Goal: Task Accomplishment & Management: Use online tool/utility

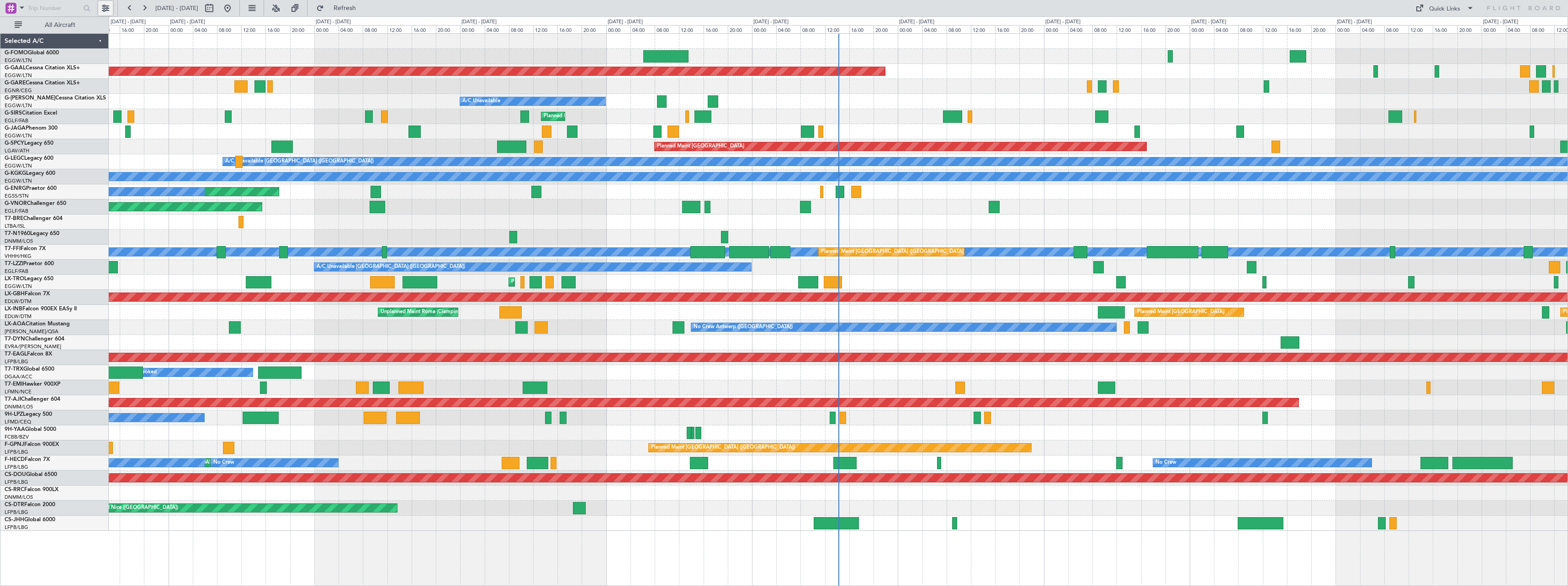
click at [102, 10] on button at bounding box center [105, 8] width 15 height 15
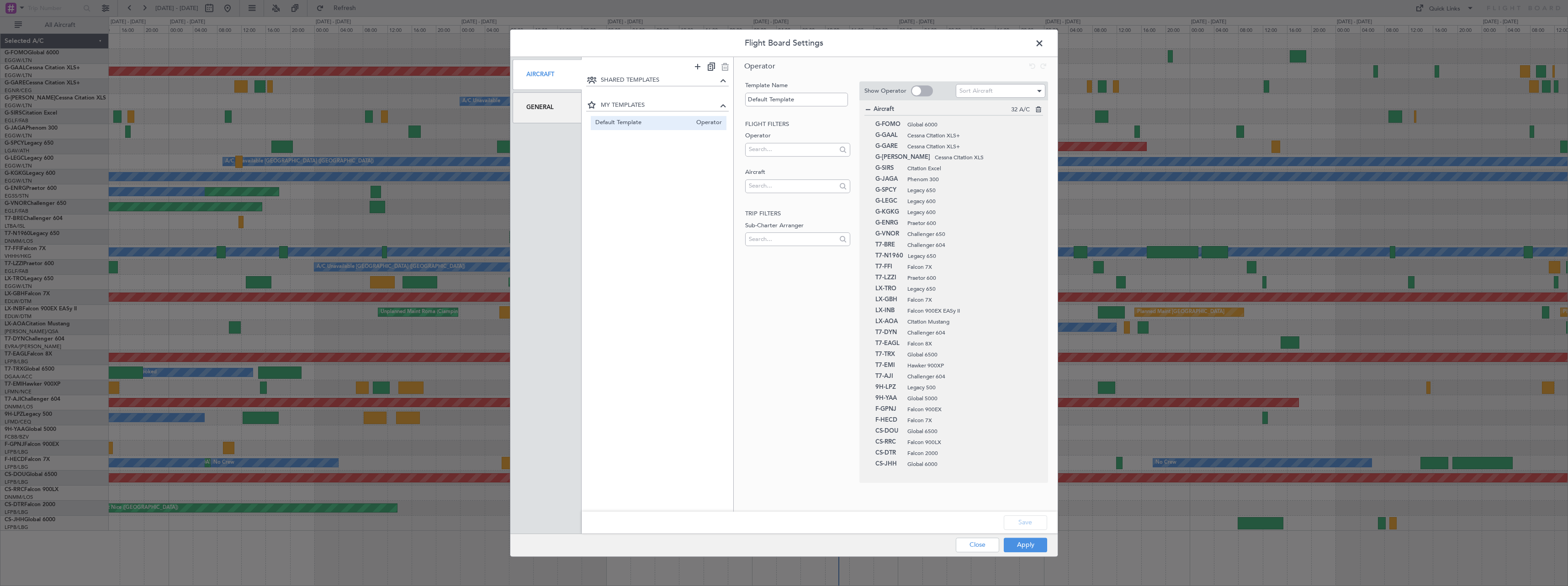
click at [926, 46] on span at bounding box center [1044, 45] width 0 height 18
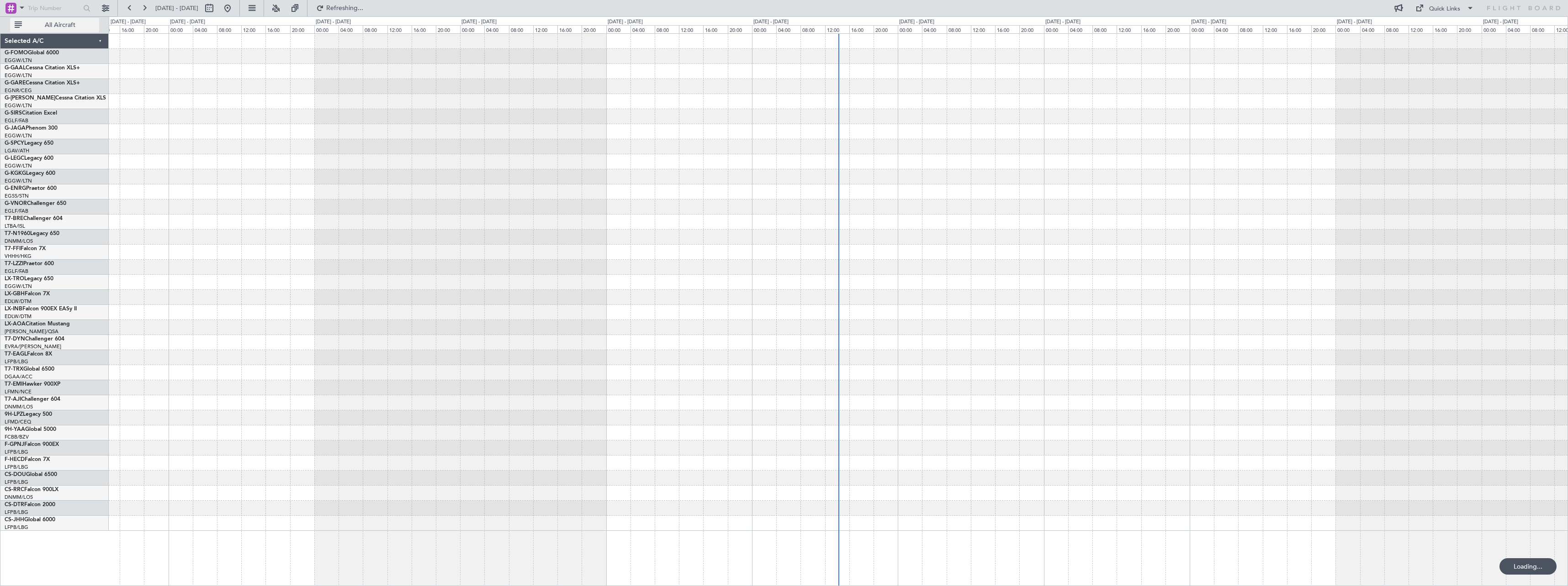
click at [72, 26] on span "All Aircraft" at bounding box center [60, 25] width 73 height 7
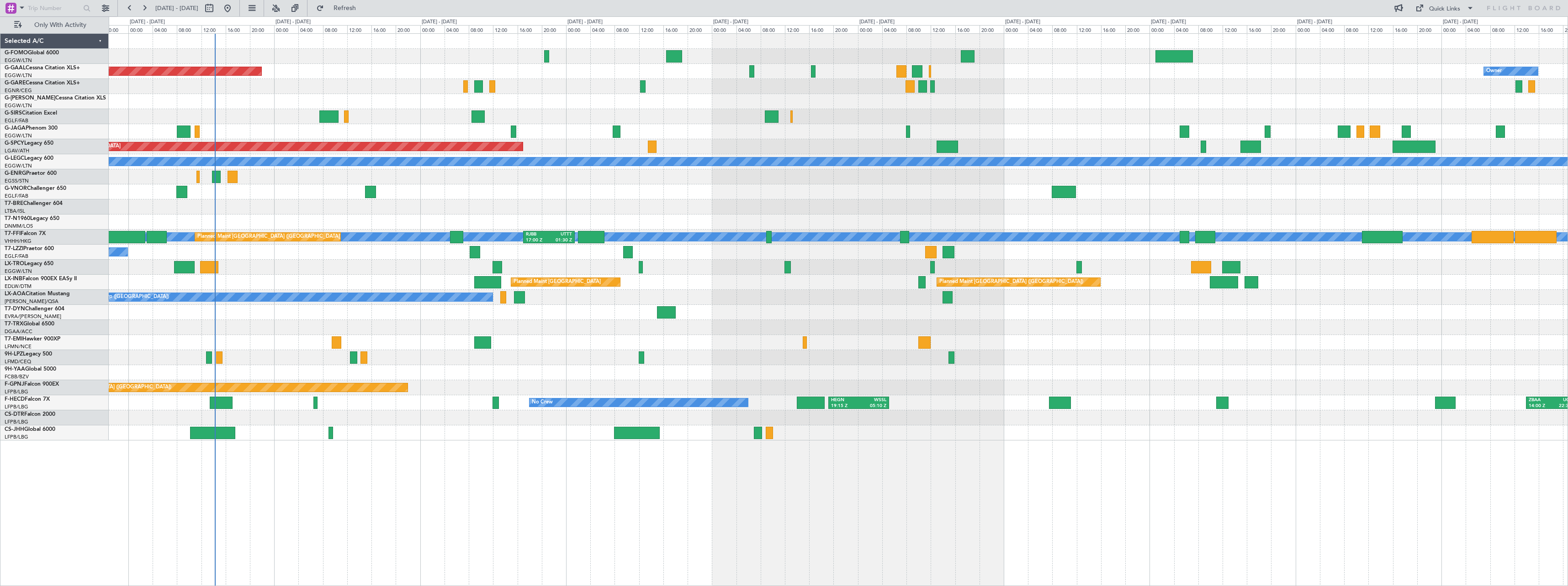
click at [144, 99] on div "Planned Maint Dusseldorf Owner Owner A/C Unavailable Planned Maint London (Luto…" at bounding box center [838, 237] width 1459 height 407
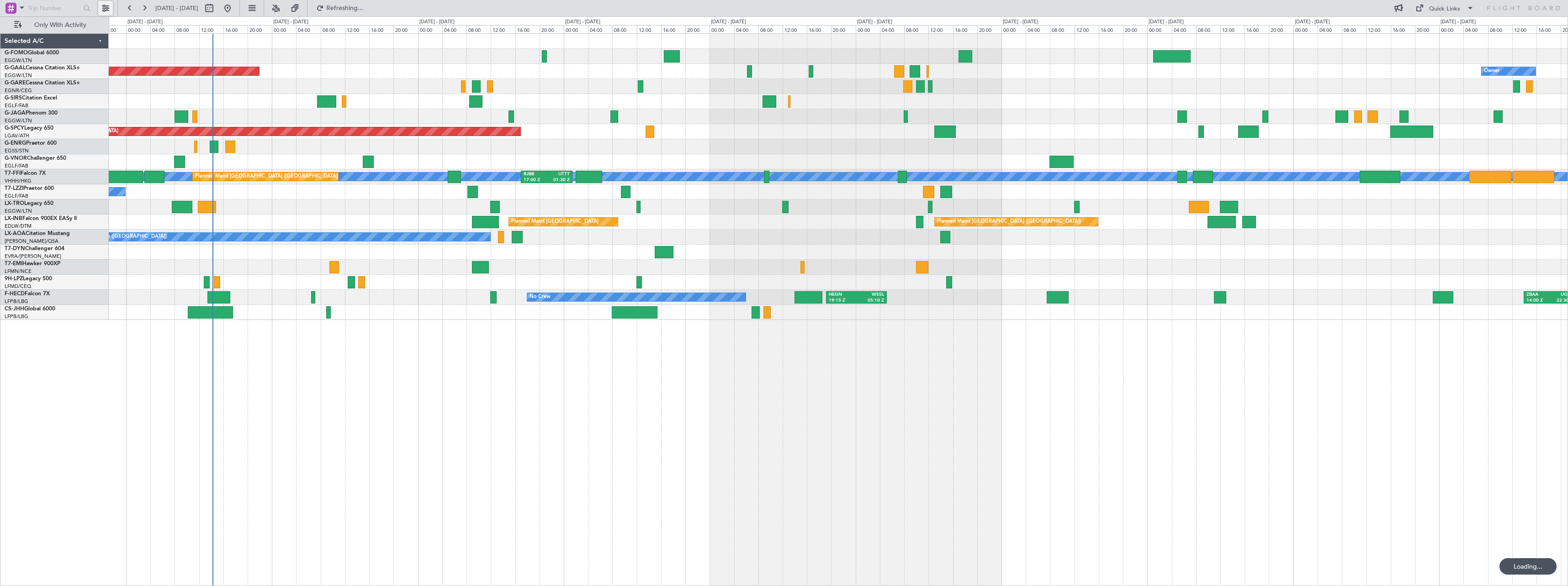
click at [108, 7] on button at bounding box center [105, 8] width 15 height 15
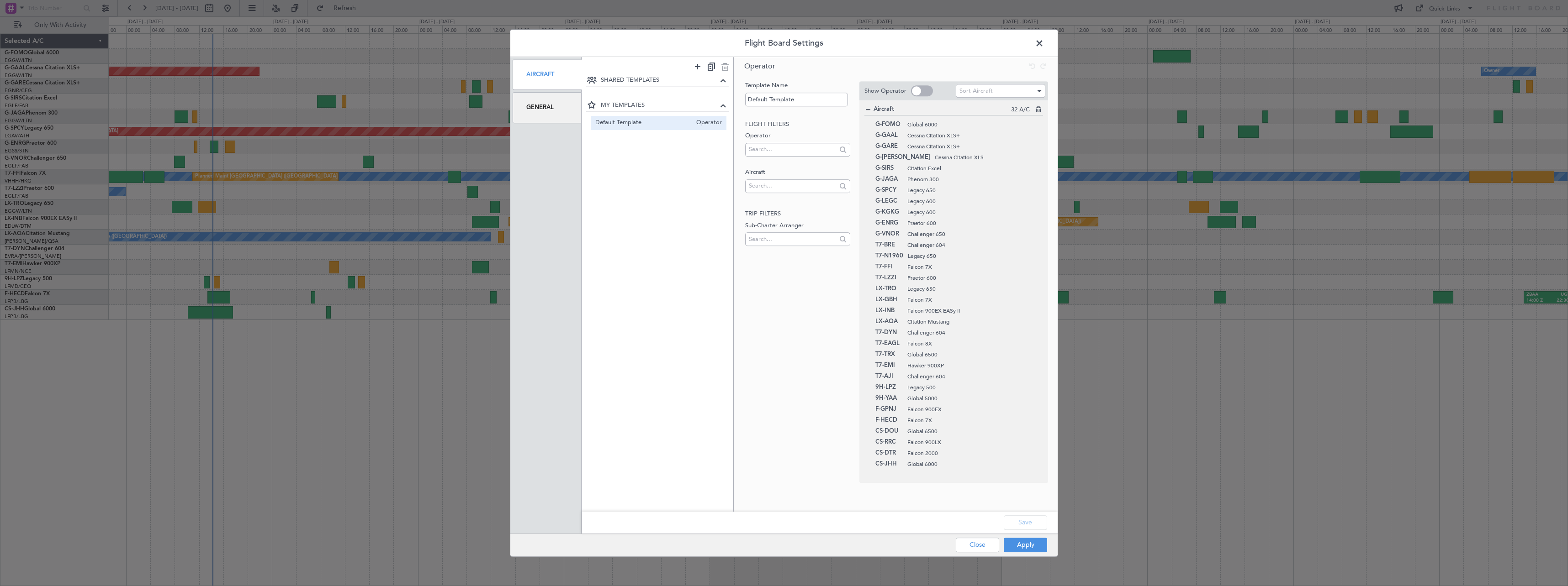
click at [541, 105] on div "General" at bounding box center [547, 107] width 69 height 30
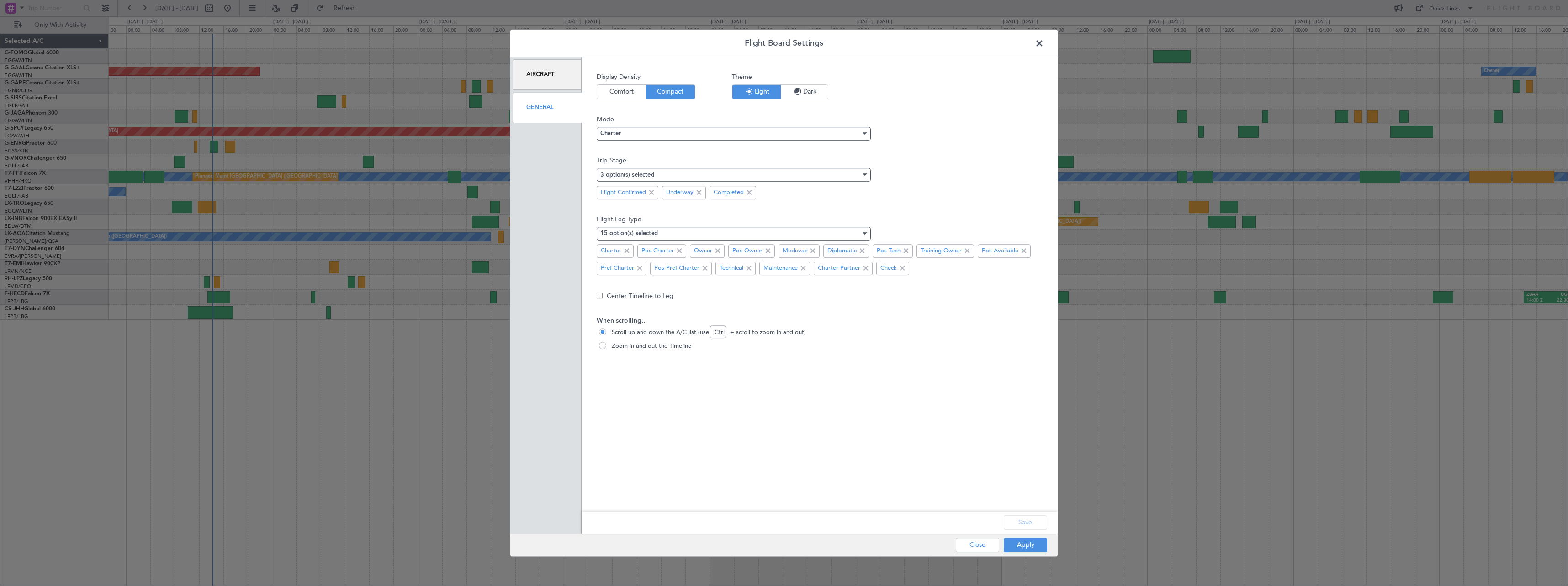
click at [783, 95] on span "Dark" at bounding box center [804, 91] width 47 height 14
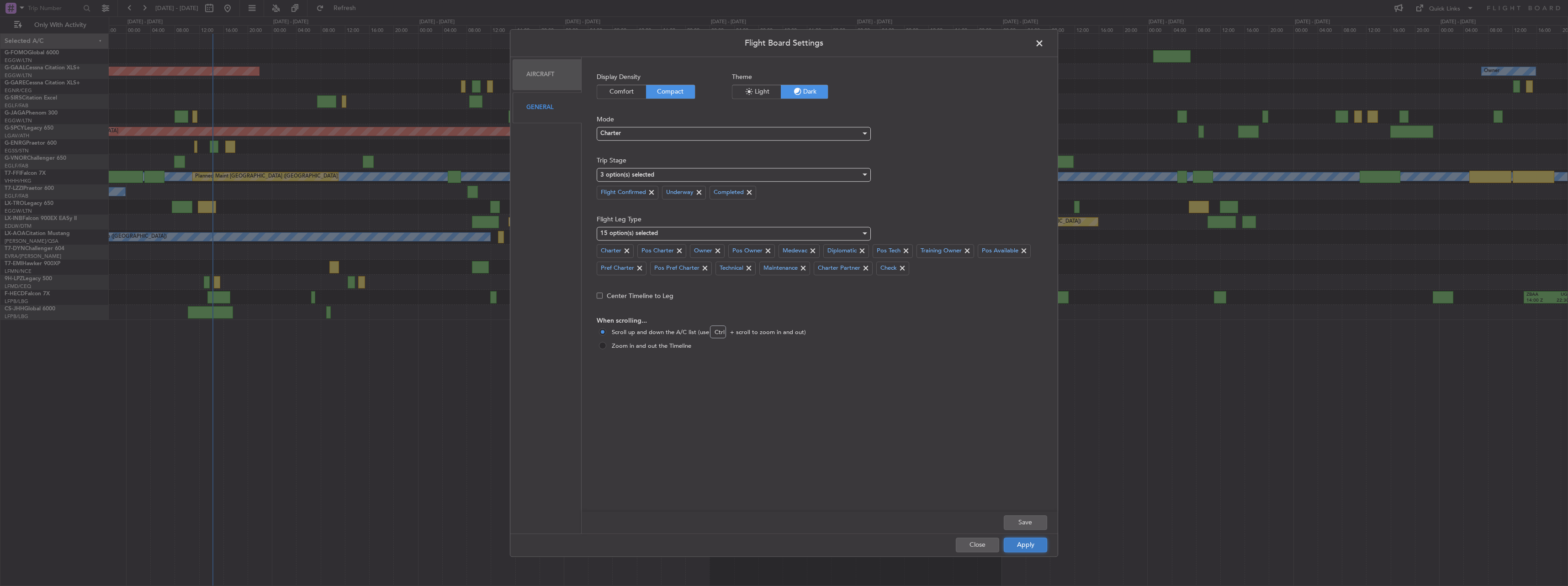
click at [1032, 544] on button "Apply" at bounding box center [1026, 545] width 44 height 15
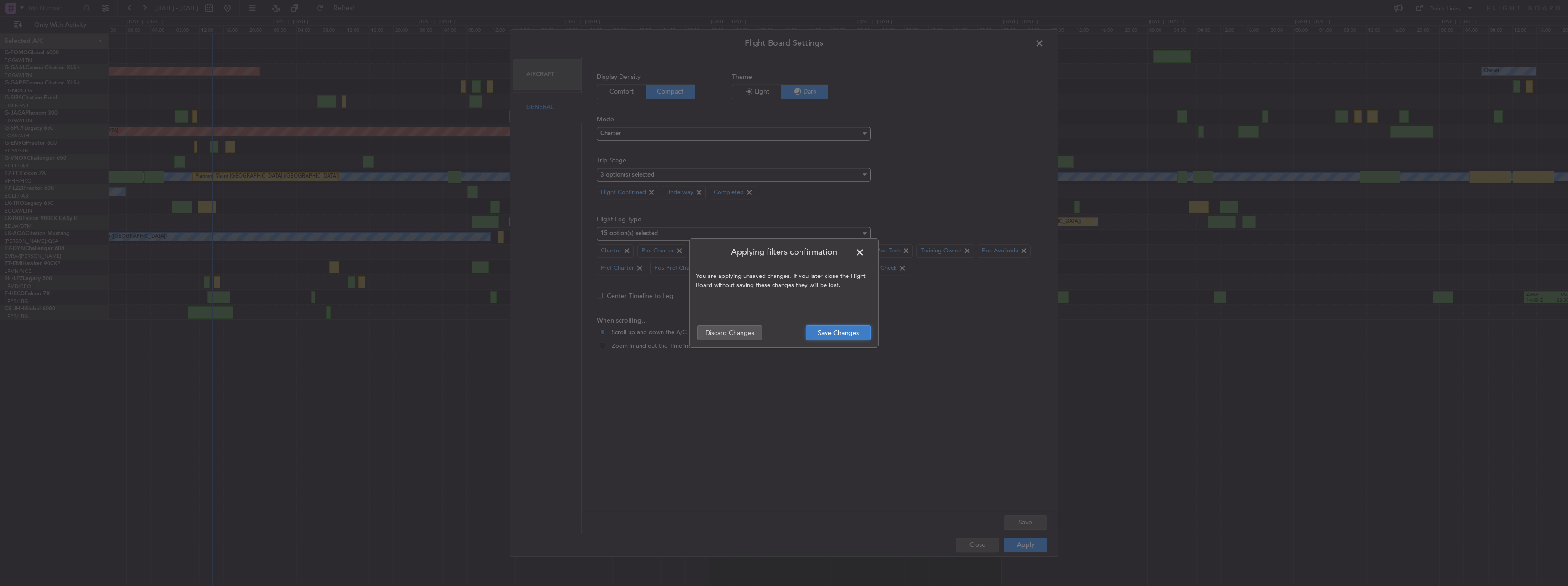
click at [863, 338] on button "Save Changes" at bounding box center [838, 333] width 65 height 15
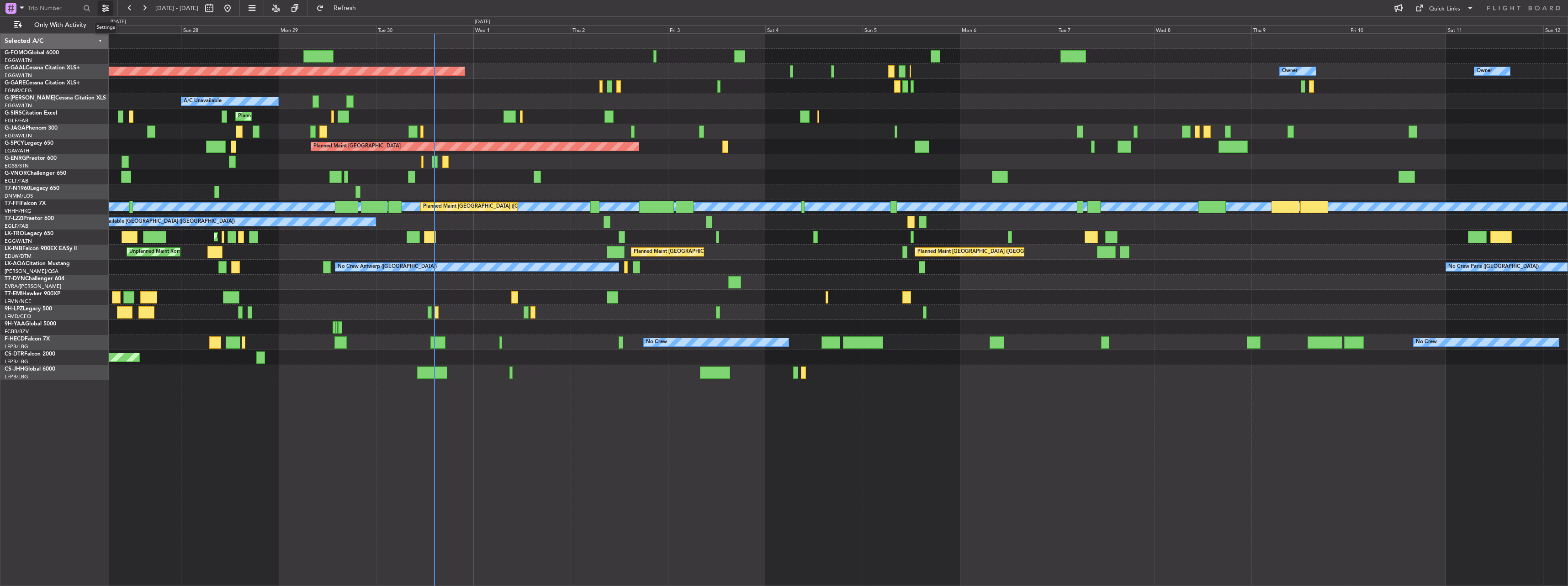
click at [109, 9] on button at bounding box center [105, 8] width 15 height 15
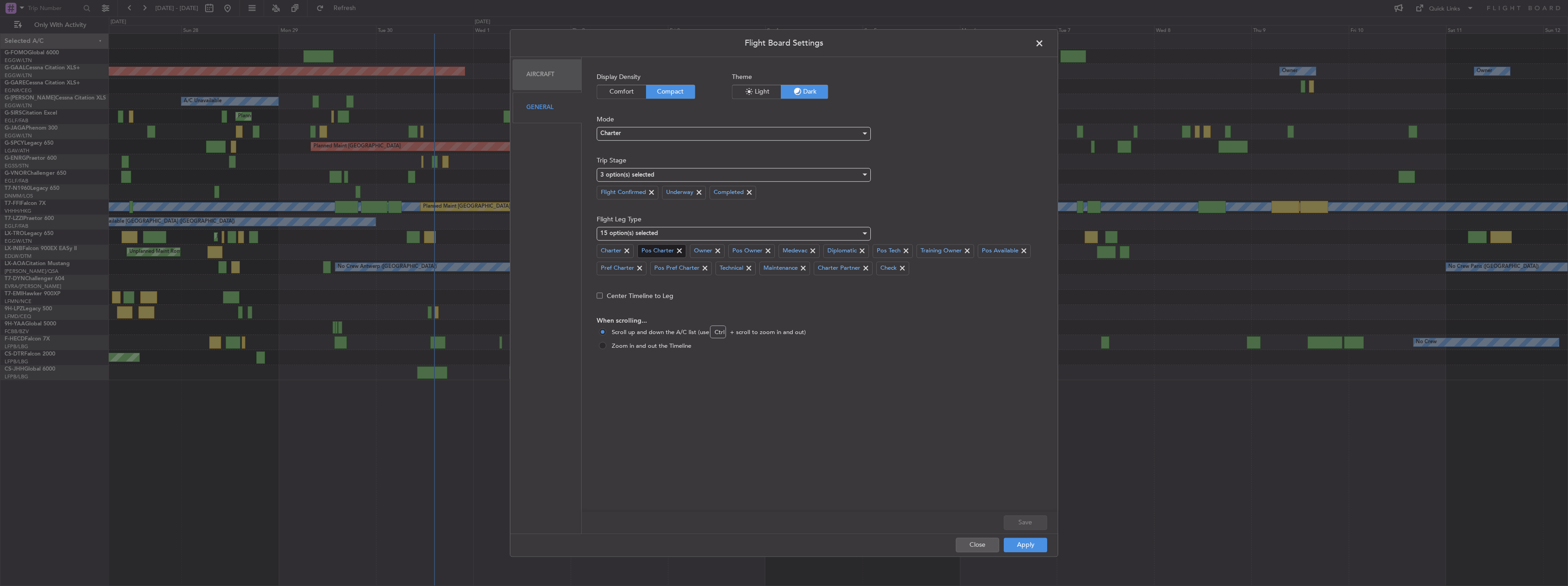
click at [679, 251] on span at bounding box center [679, 251] width 11 height 11
click at [760, 249] on span at bounding box center [760, 251] width 11 height 11
click at [974, 251] on span at bounding box center [979, 251] width 11 height 11
click at [990, 248] on span at bounding box center [992, 251] width 11 height 11
click at [648, 266] on span at bounding box center [648, 268] width 11 height 11
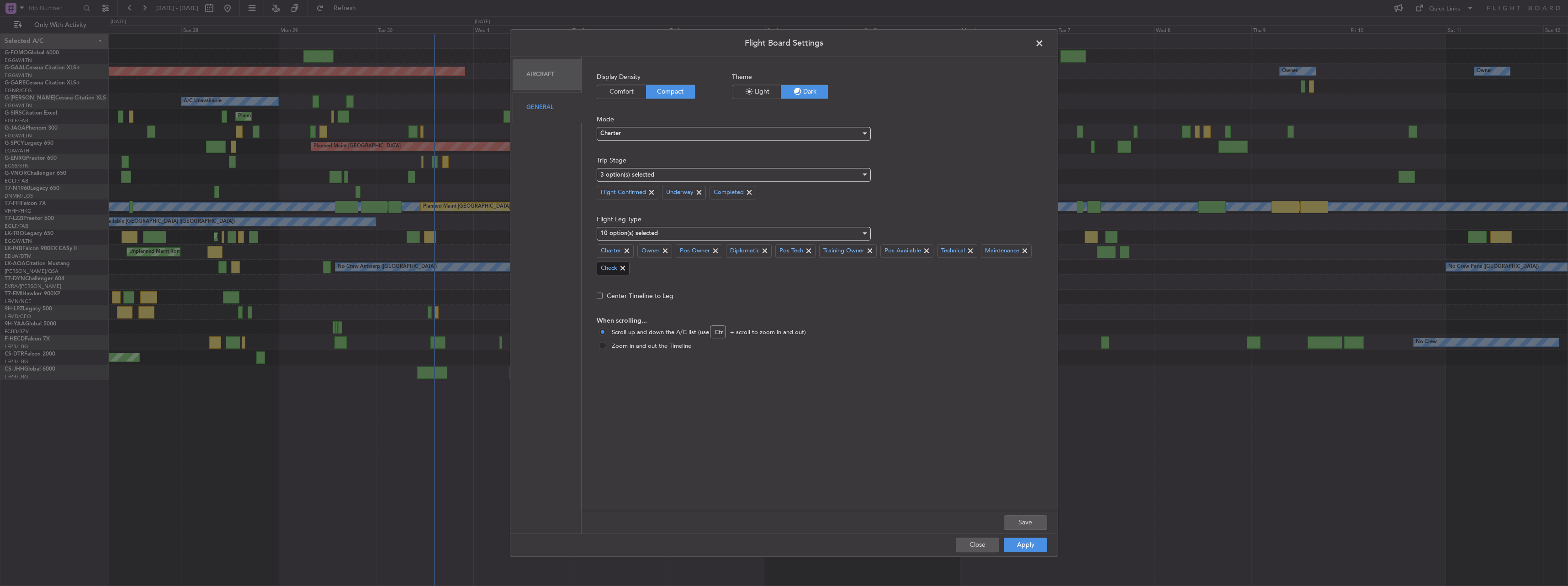
click at [626, 266] on span at bounding box center [623, 268] width 11 height 11
click at [706, 234] on div "9 option(s) selected" at bounding box center [730, 234] width 260 height 14
click at [616, 304] on span "Pos Owner" at bounding box center [735, 306] width 270 height 14
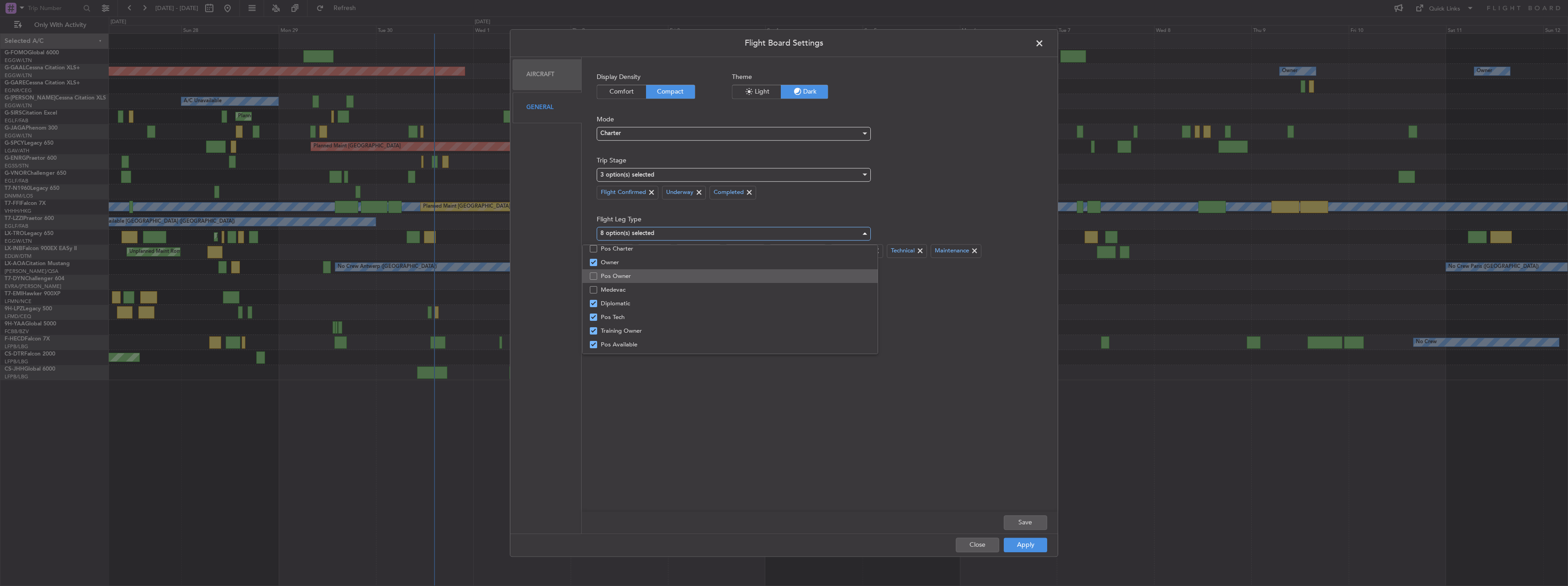
scroll to position [46, 0]
click at [616, 264] on span "Pos Owner" at bounding box center [735, 261] width 270 height 14
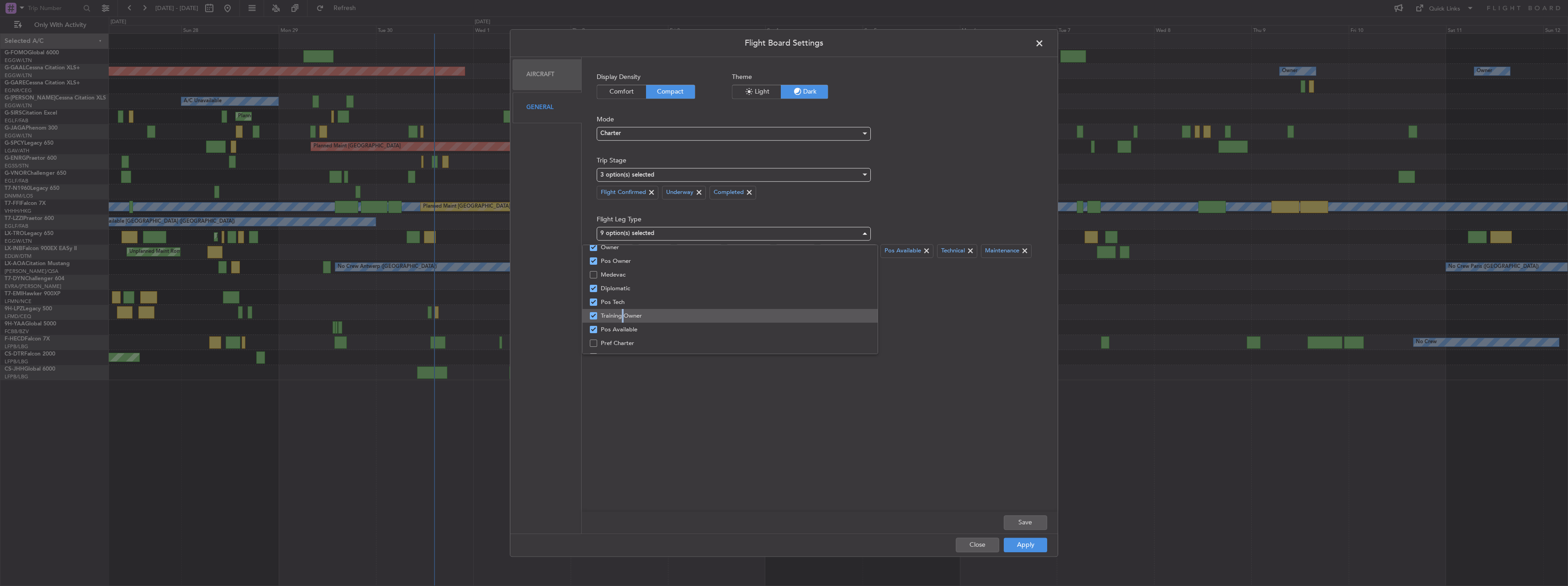
click at [621, 316] on span "Training Owner" at bounding box center [735, 316] width 270 height 14
click at [621, 302] on span "Pos Tech" at bounding box center [735, 302] width 270 height 14
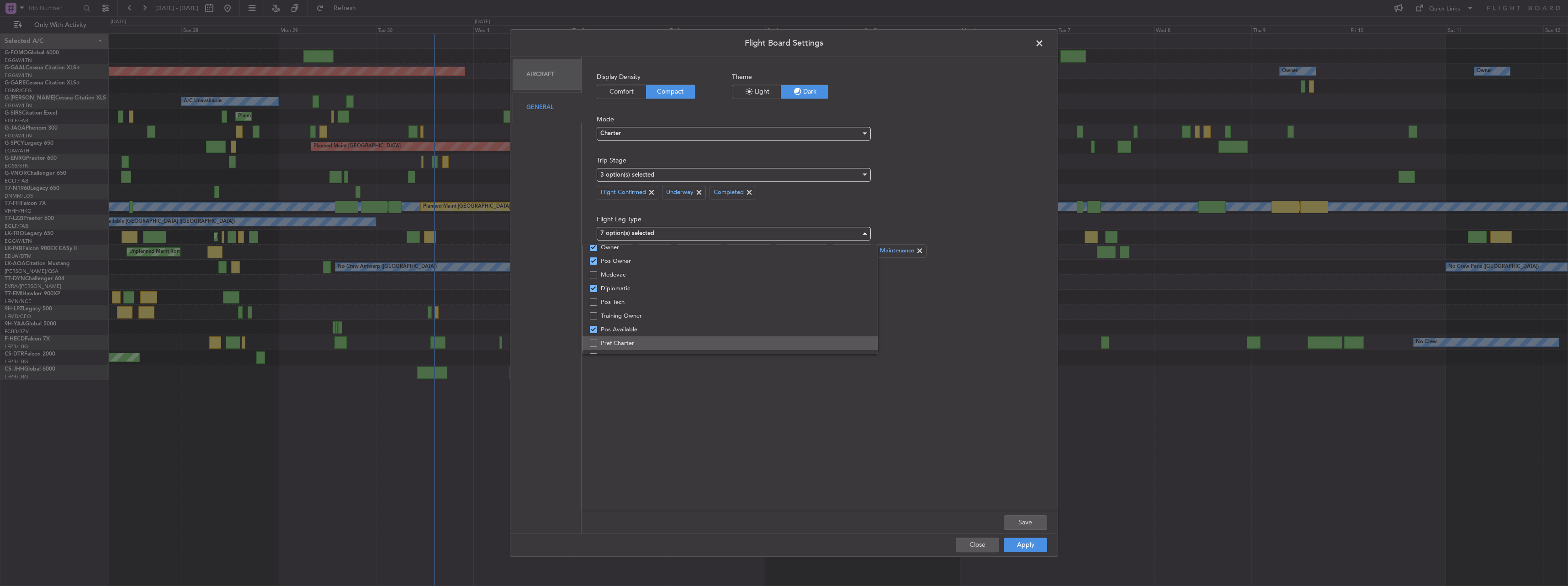
click at [623, 327] on span "Pos Available" at bounding box center [735, 330] width 270 height 14
click at [723, 372] on div at bounding box center [784, 293] width 1568 height 586
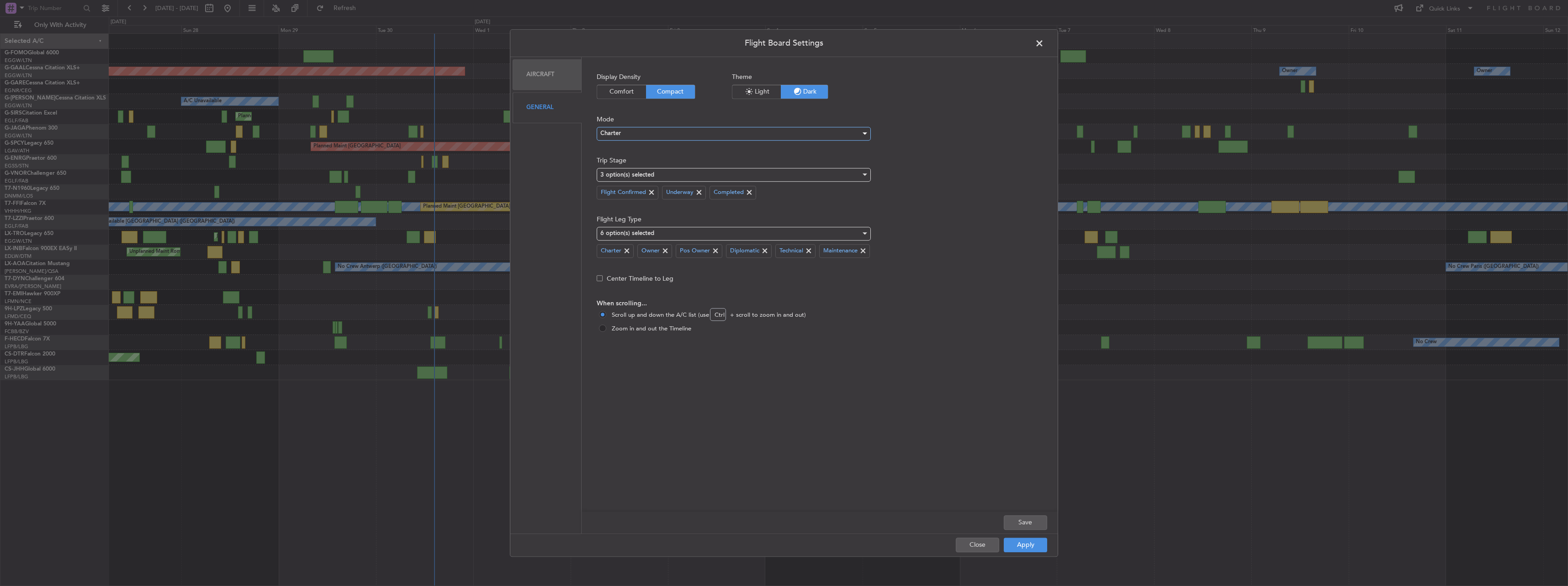
click at [632, 129] on div "Charter" at bounding box center [730, 134] width 260 height 14
click at [618, 165] on span "Ops" at bounding box center [734, 166] width 266 height 14
click at [1019, 547] on button "Apply" at bounding box center [1026, 545] width 44 height 15
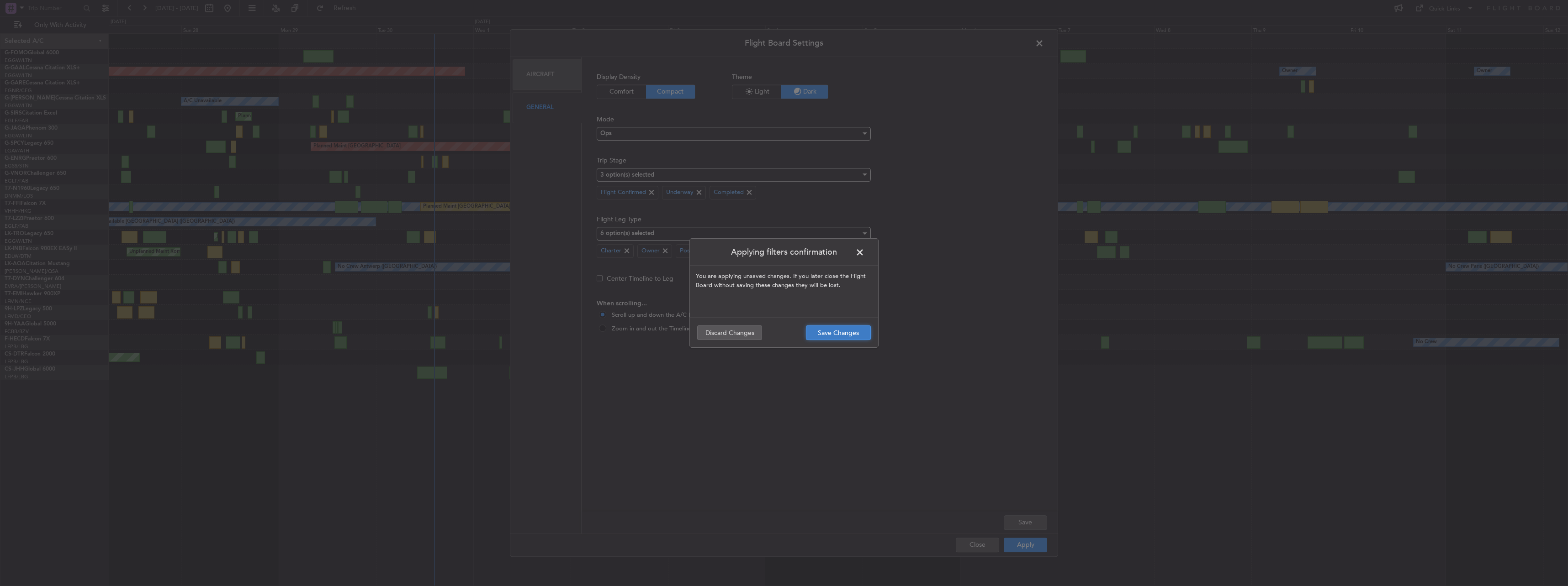
click at [843, 337] on button "Save Changes" at bounding box center [838, 333] width 65 height 15
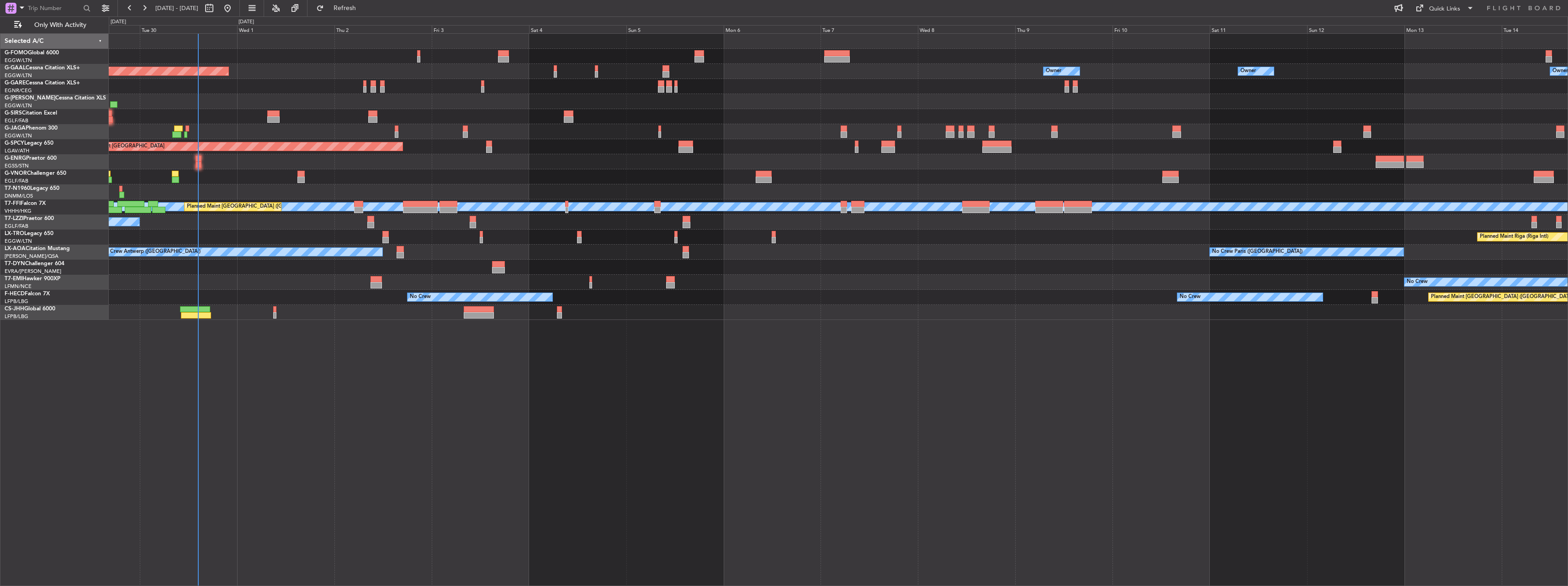
click at [557, 226] on div "Owner Owner Planned Maint Dusseldorf Owner Owner No Crew A/C Unavailable Planne…" at bounding box center [838, 177] width 1459 height 286
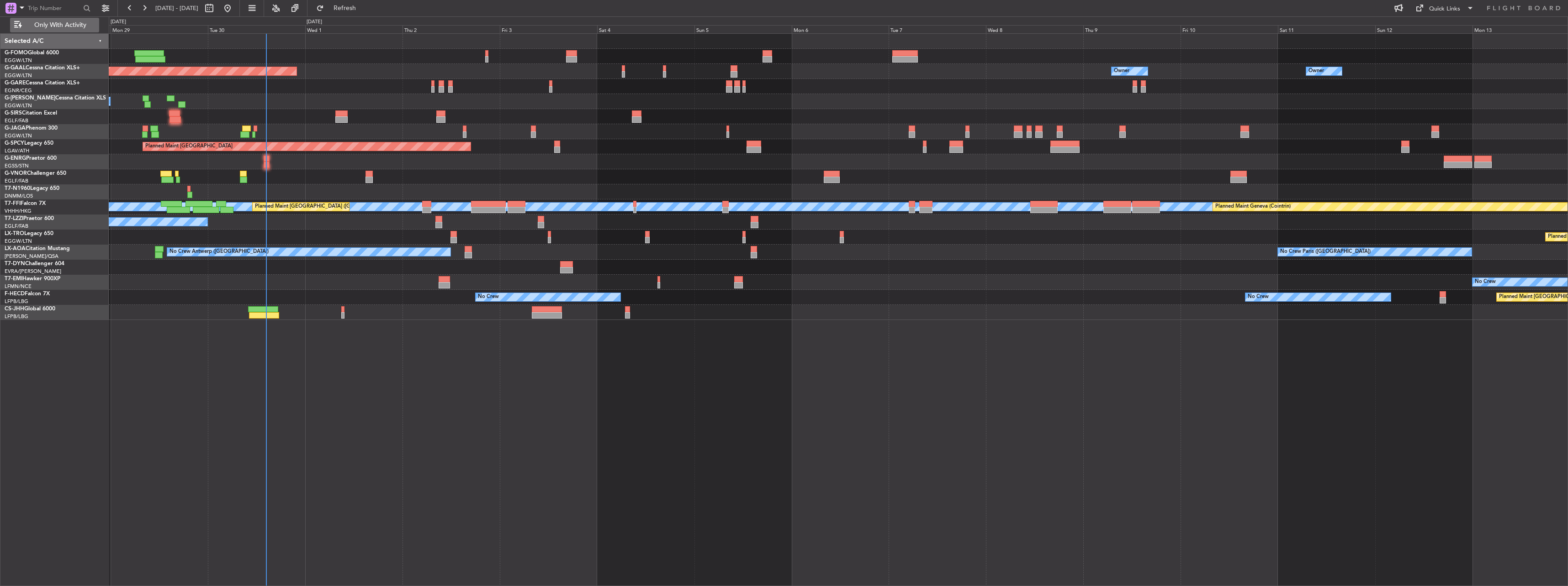
click at [62, 28] on span "Only With Activity" at bounding box center [60, 25] width 73 height 7
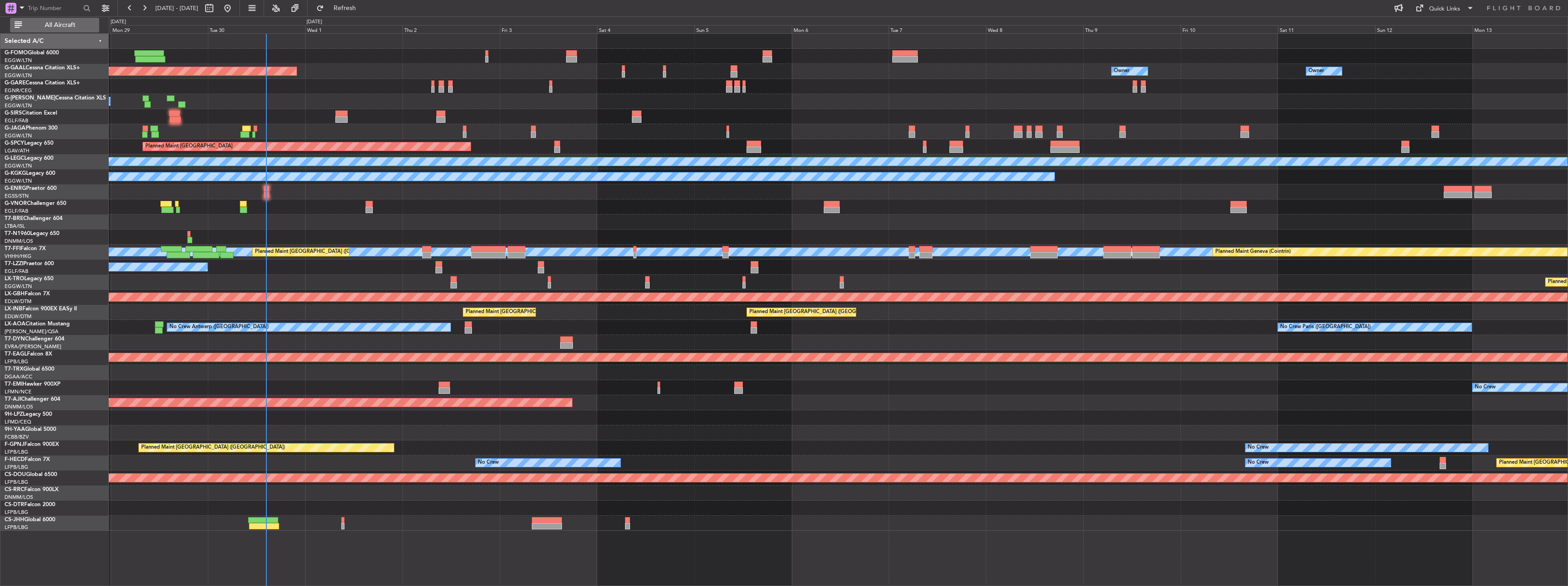
click at [60, 25] on span "All Aircraft" at bounding box center [60, 25] width 73 height 7
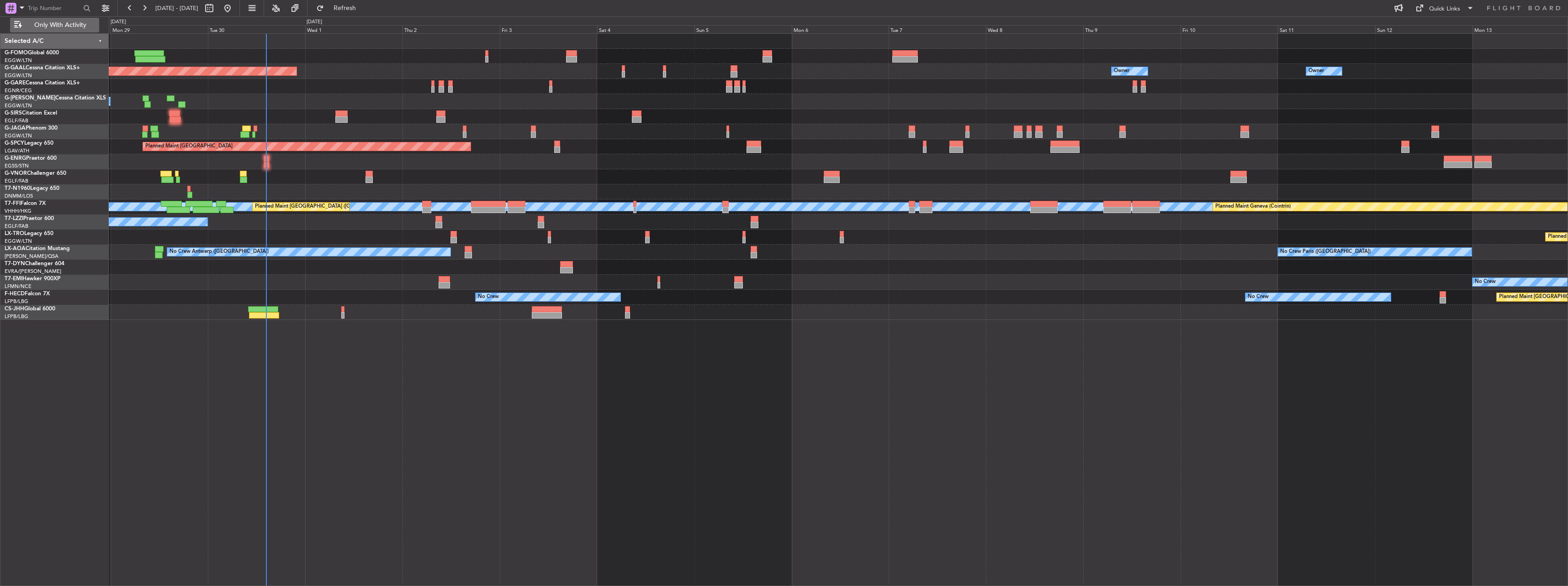
click at [79, 24] on span "Only With Activity" at bounding box center [60, 25] width 73 height 7
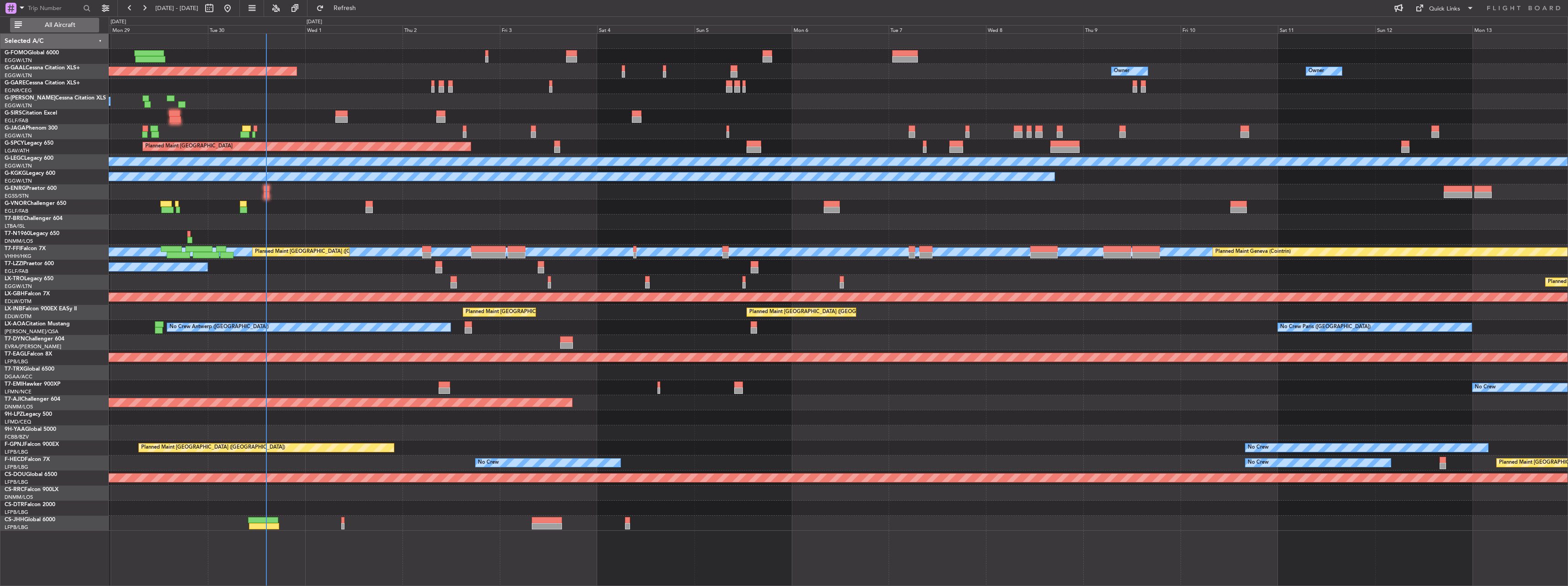
click at [79, 24] on span "All Aircraft" at bounding box center [60, 25] width 73 height 7
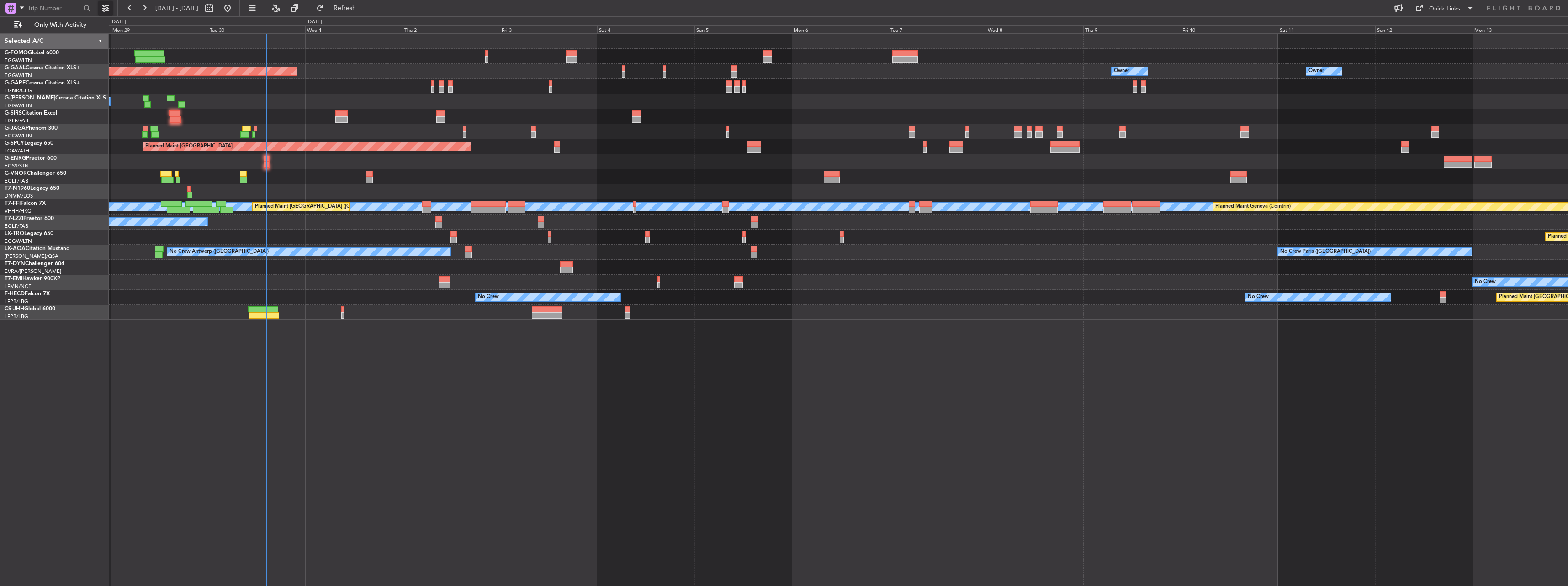
click at [108, 7] on button at bounding box center [105, 8] width 15 height 15
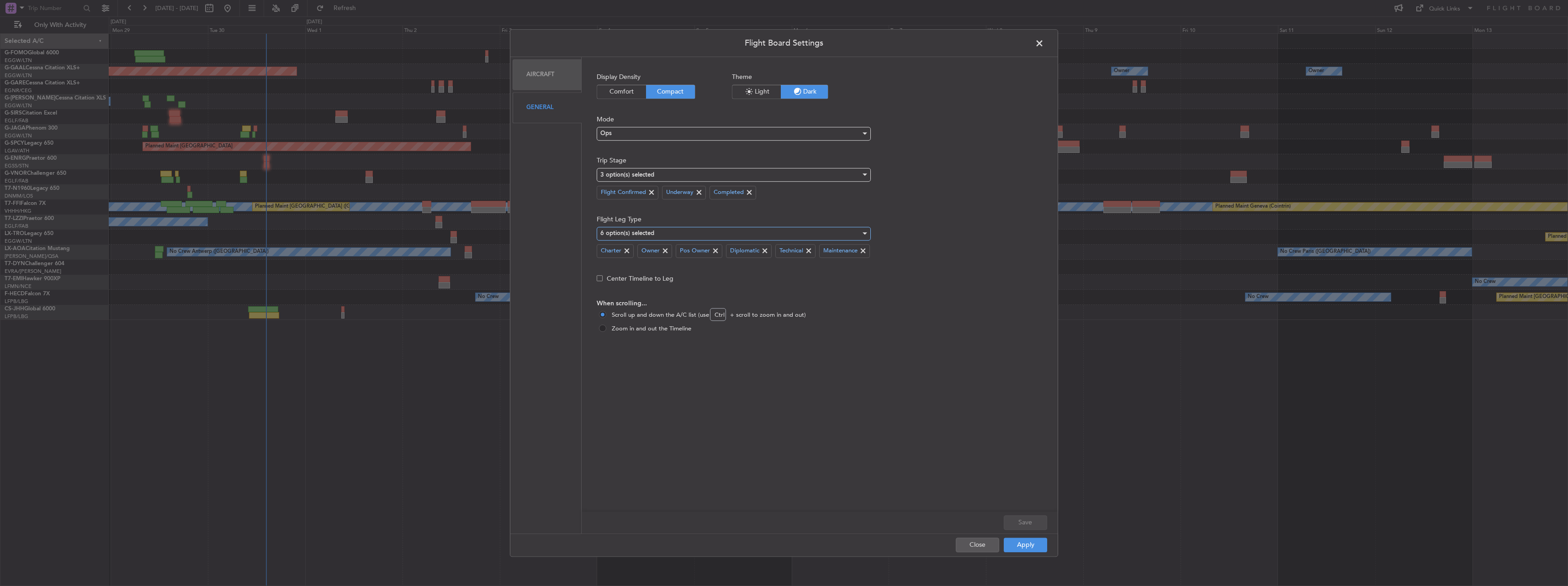
click at [838, 234] on div "6 option(s) selected" at bounding box center [730, 234] width 260 height 14
click at [636, 279] on span "Pos Charter" at bounding box center [735, 279] width 270 height 14
click at [623, 256] on span "Pref Charter" at bounding box center [735, 252] width 270 height 14
click at [657, 265] on span "Pos Pref Charter" at bounding box center [735, 266] width 270 height 14
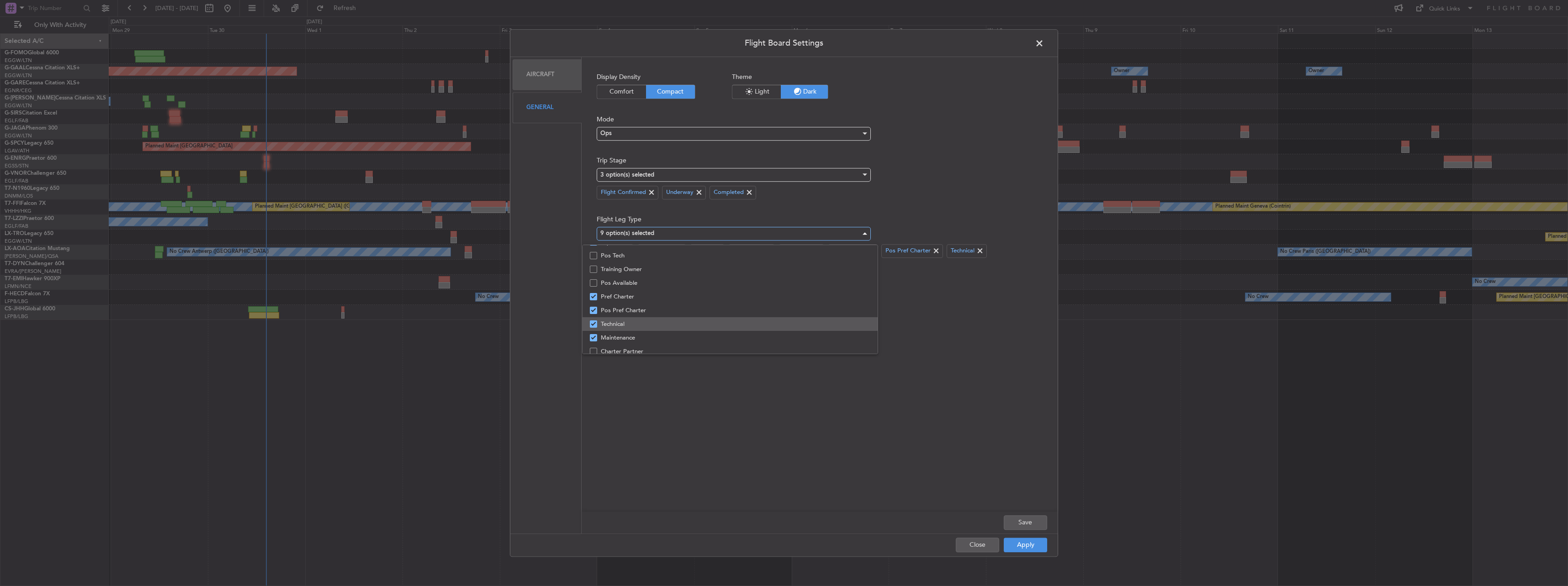
scroll to position [46, 0]
click at [939, 396] on div at bounding box center [784, 293] width 1568 height 586
click at [1024, 545] on button "Apply" at bounding box center [1026, 545] width 44 height 15
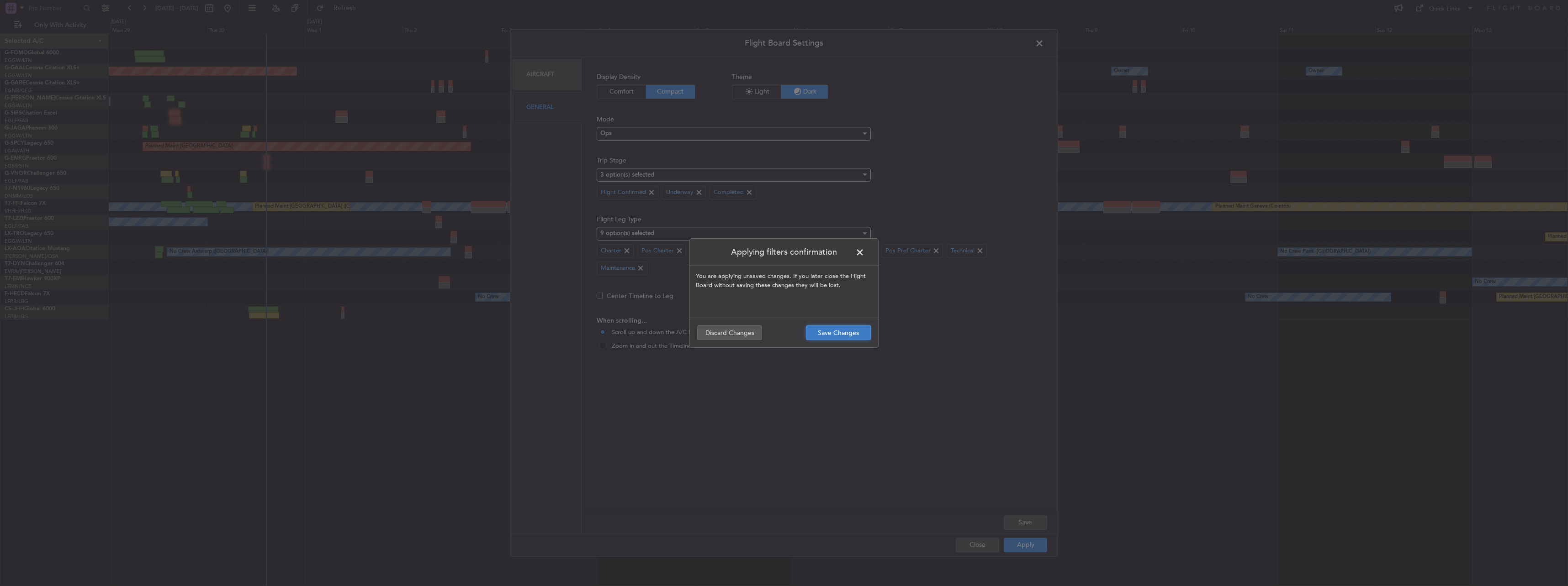
click at [843, 338] on button "Save Changes" at bounding box center [838, 333] width 65 height 15
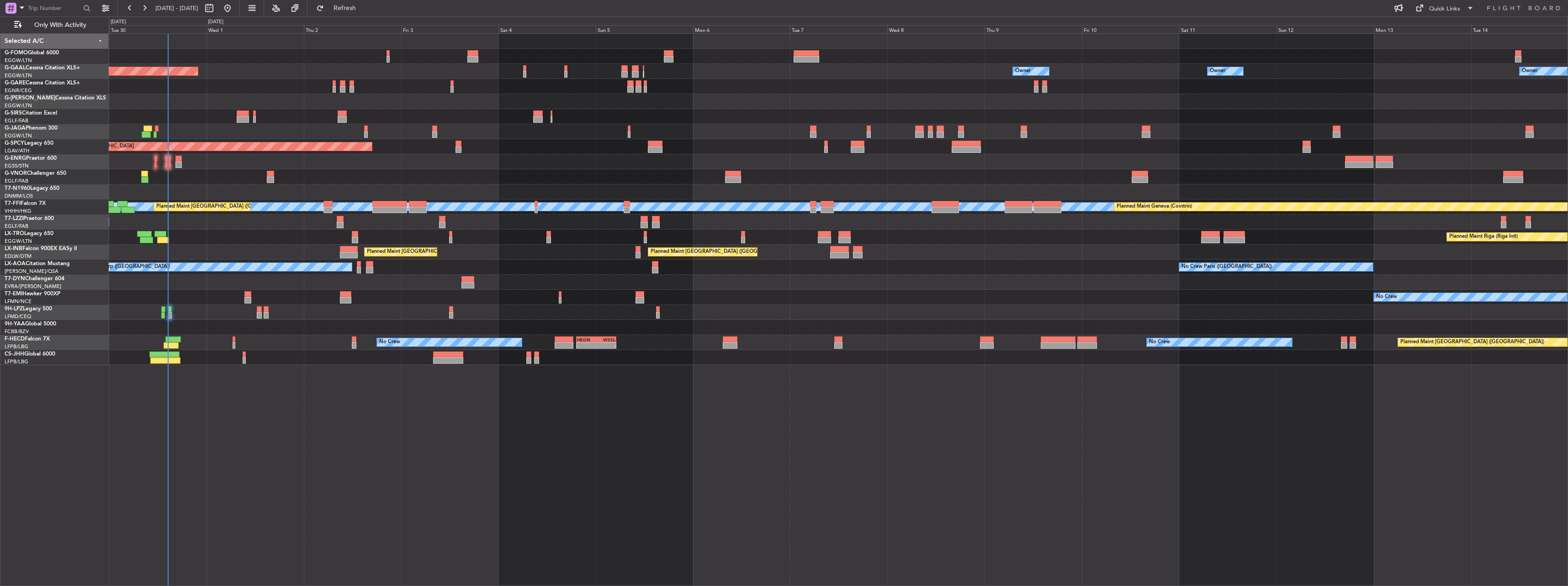
click at [1169, 479] on div "Planned Maint Dusseldorf Owner Owner Owner Owner No Crew Owner A/C Unavailable …" at bounding box center [838, 310] width 1459 height 553
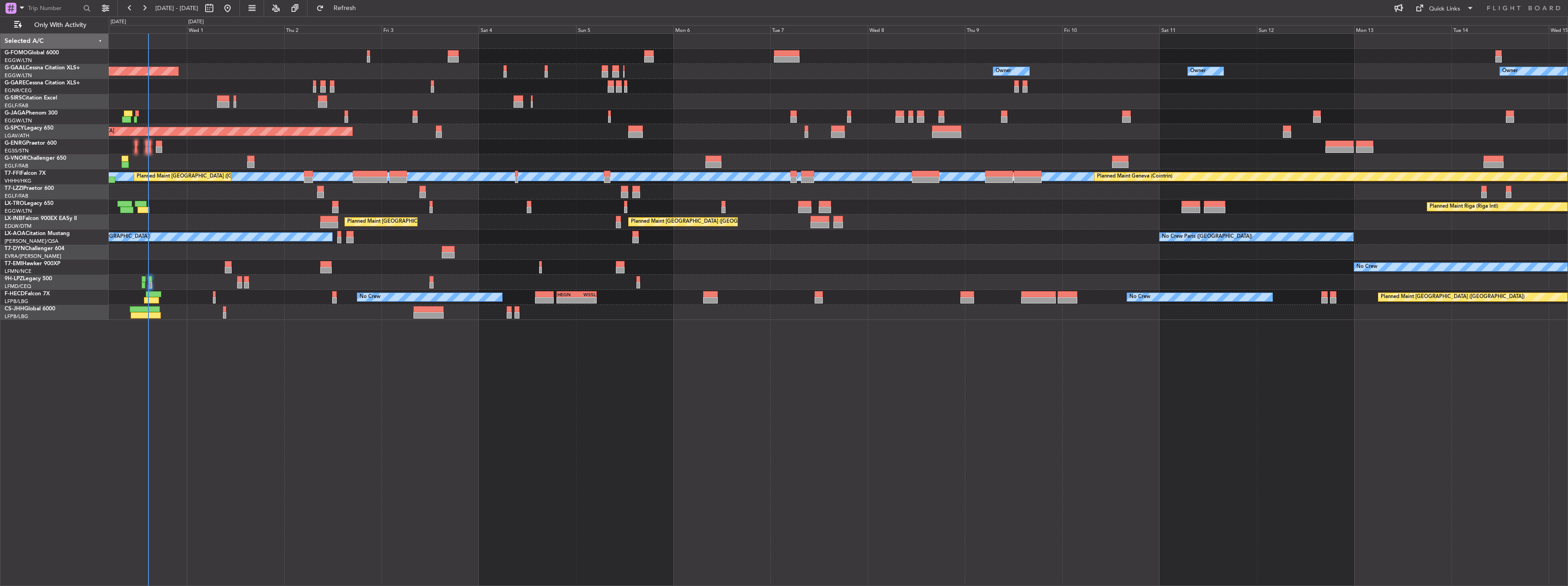
click at [972, 475] on div "Planned Maint Dusseldorf Owner Owner Owner Owner No Crew Owner Planned Maint Lo…" at bounding box center [838, 310] width 1459 height 553
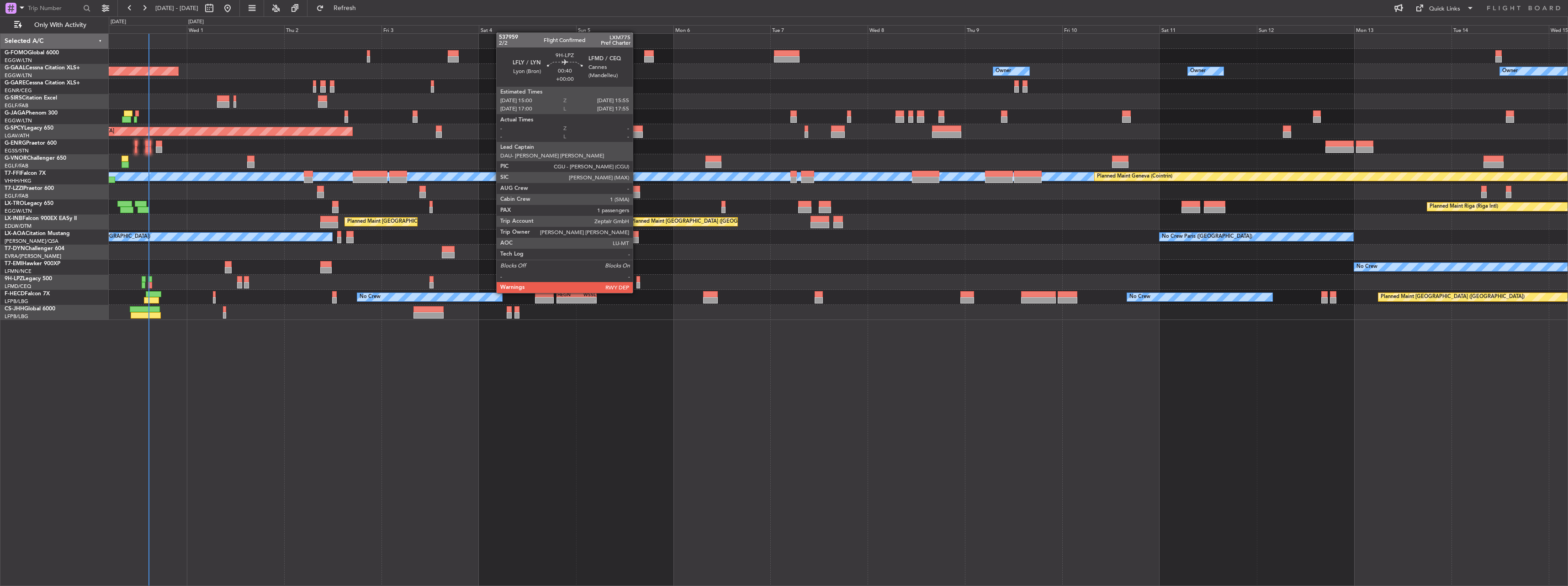
click at [637, 284] on div at bounding box center [639, 285] width 4 height 7
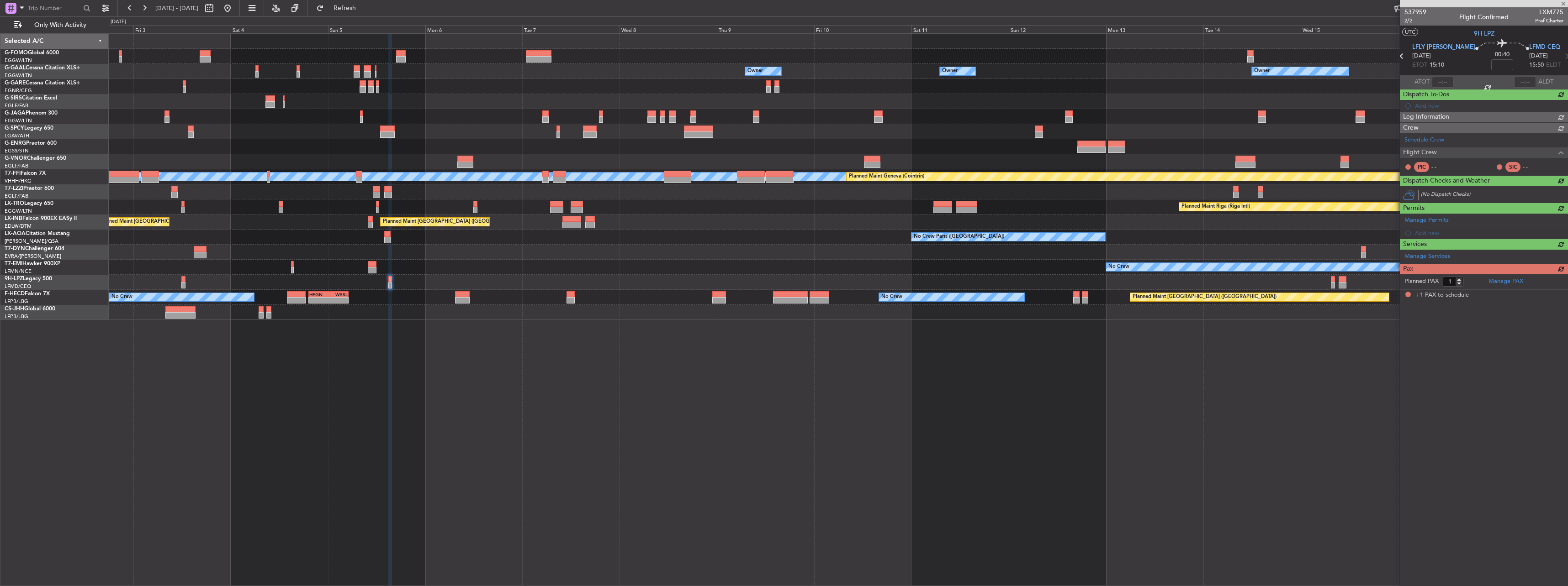
click at [449, 286] on div "Owner Owner Owner Owner No Crew Owner Planned Maint Dusseldorf Planned Maint Ox…" at bounding box center [838, 177] width 1459 height 286
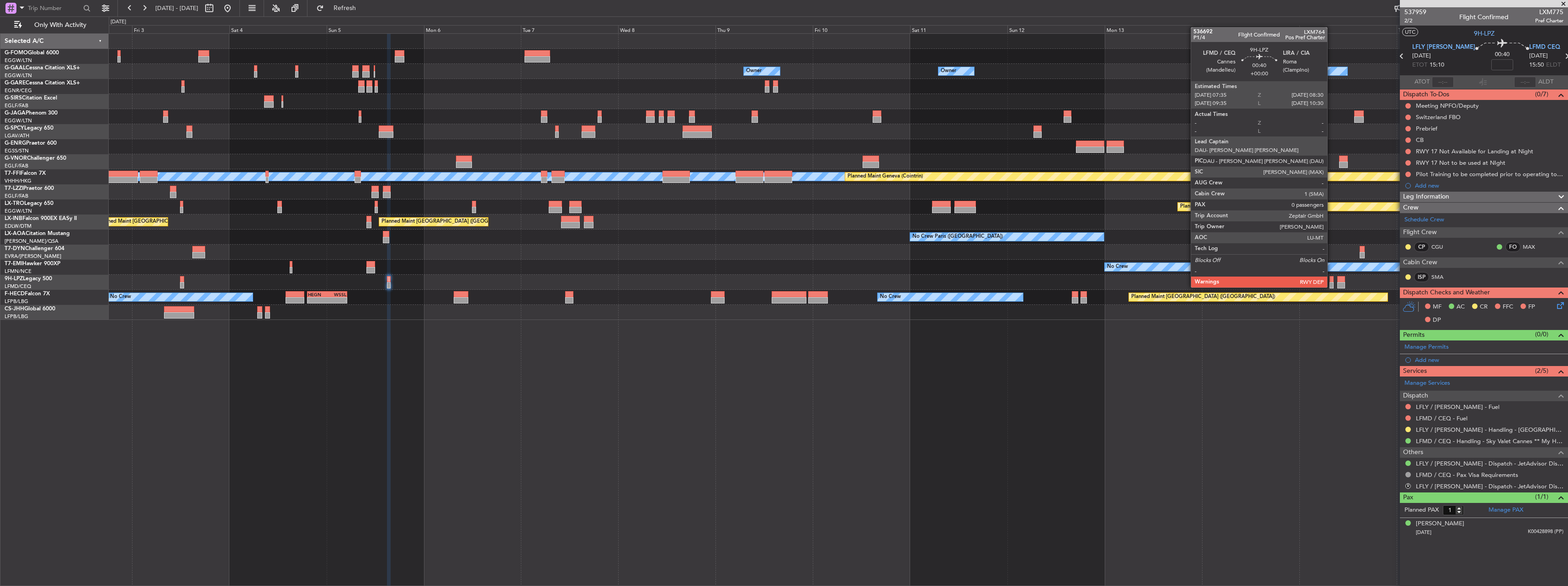
click at [1331, 279] on div at bounding box center [1332, 279] width 4 height 7
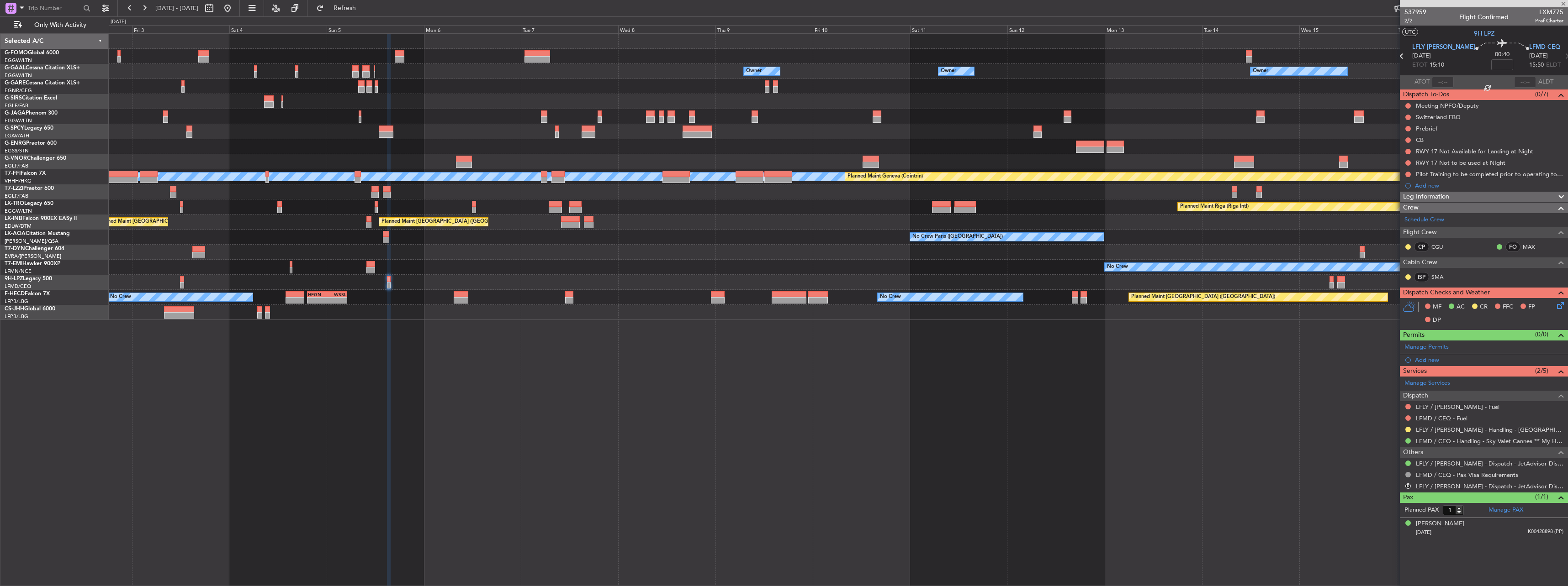
type input "0"
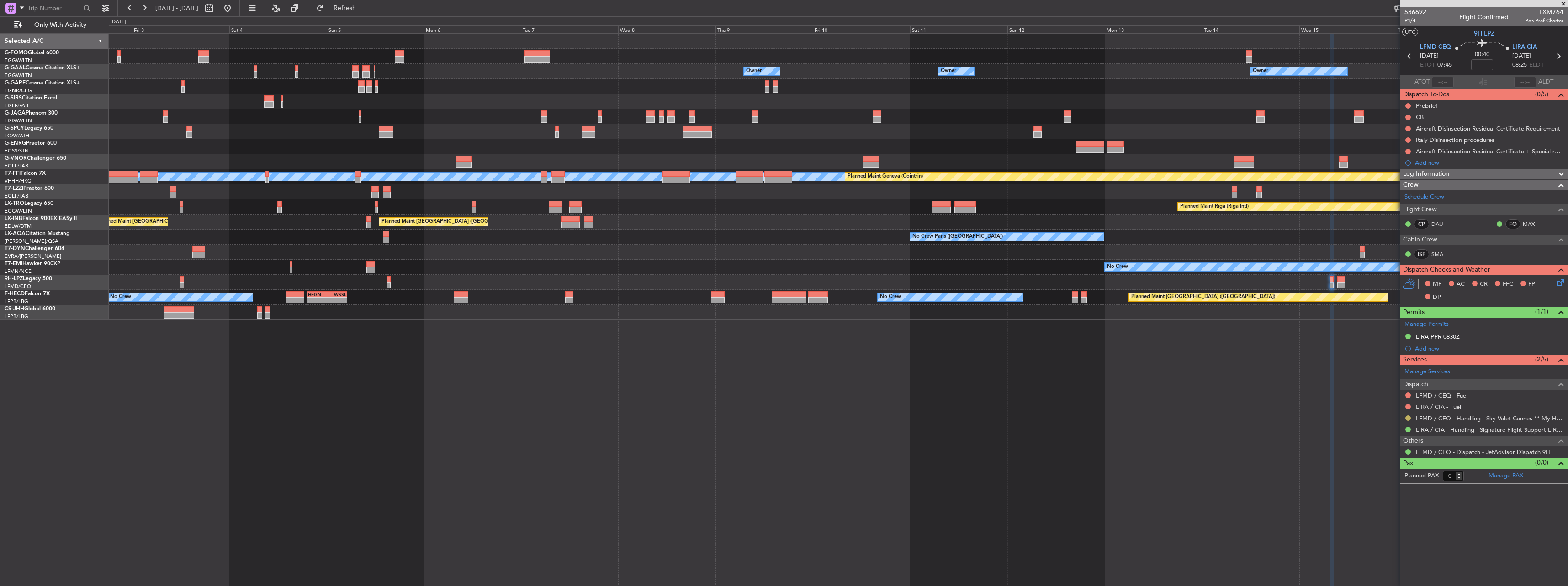
click at [1407, 418] on button at bounding box center [1408, 418] width 6 height 6
click at [1395, 529] on span "Confirmed" at bounding box center [1382, 526] width 28 height 9
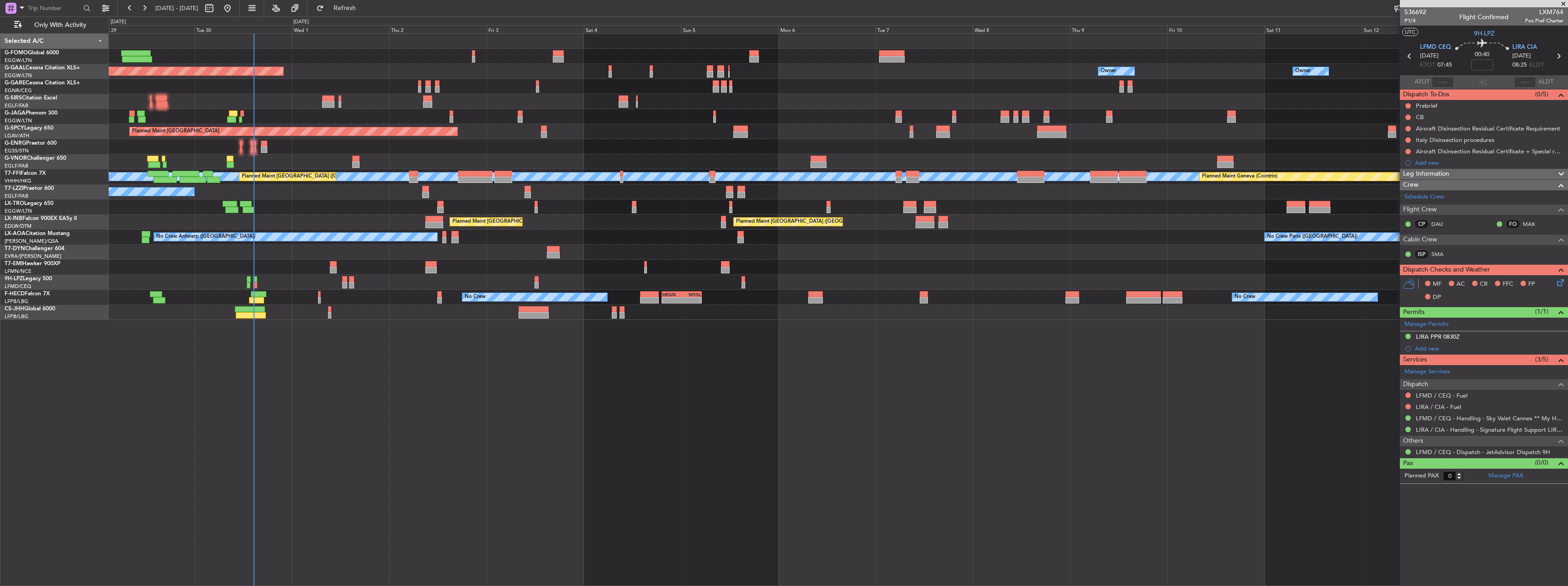
click at [788, 274] on div "Owner Owner Planned Maint Dusseldorf Owner Owner No Crew Planned Maint London (…" at bounding box center [838, 177] width 1459 height 286
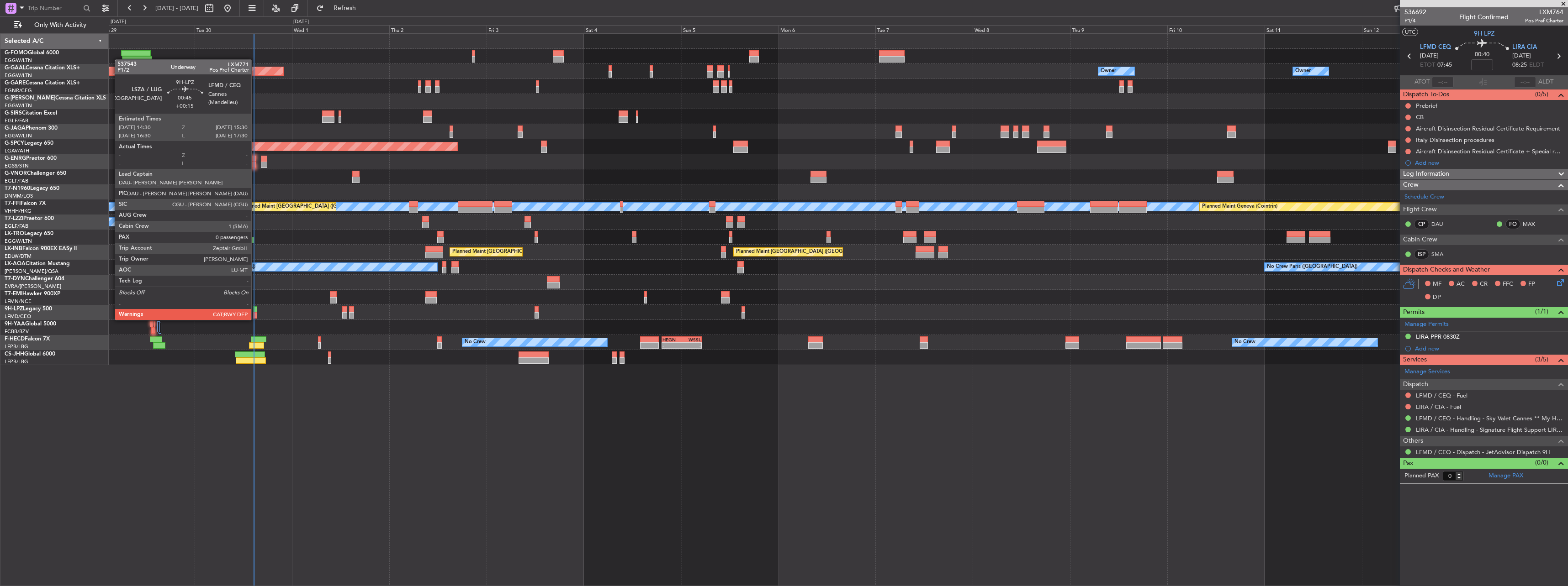
click at [256, 311] on div at bounding box center [255, 309] width 4 height 7
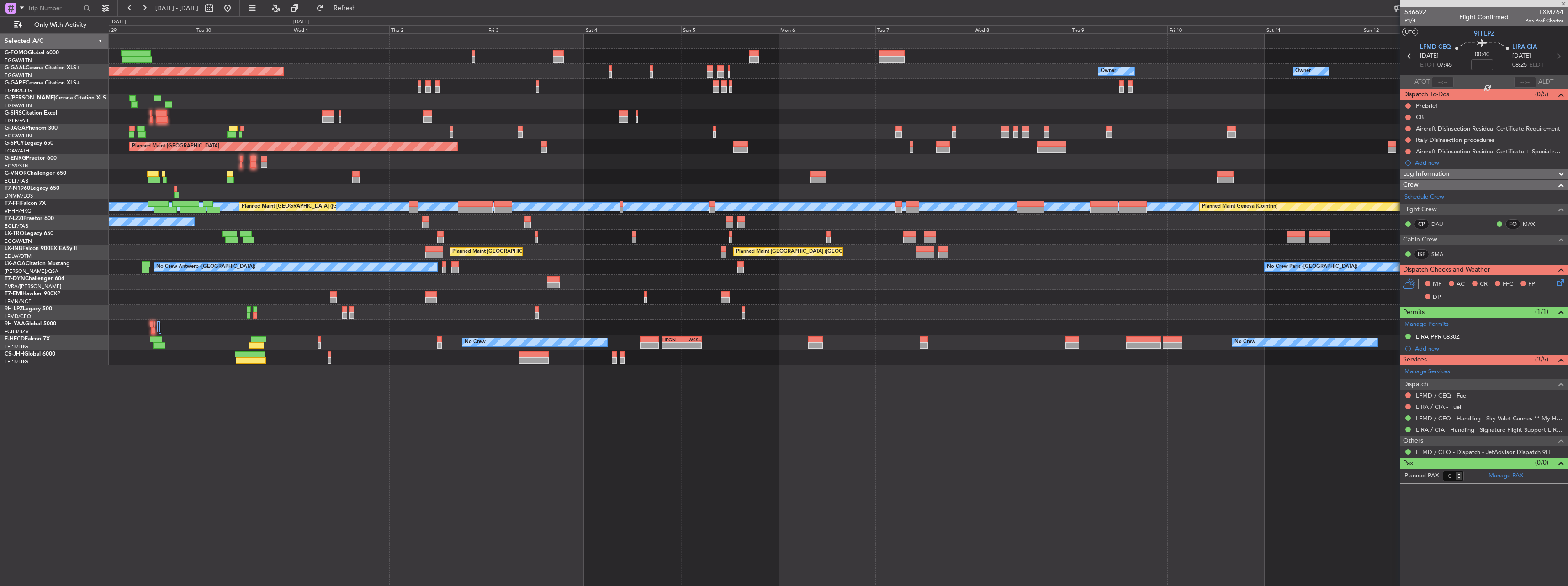
type input "+00:15"
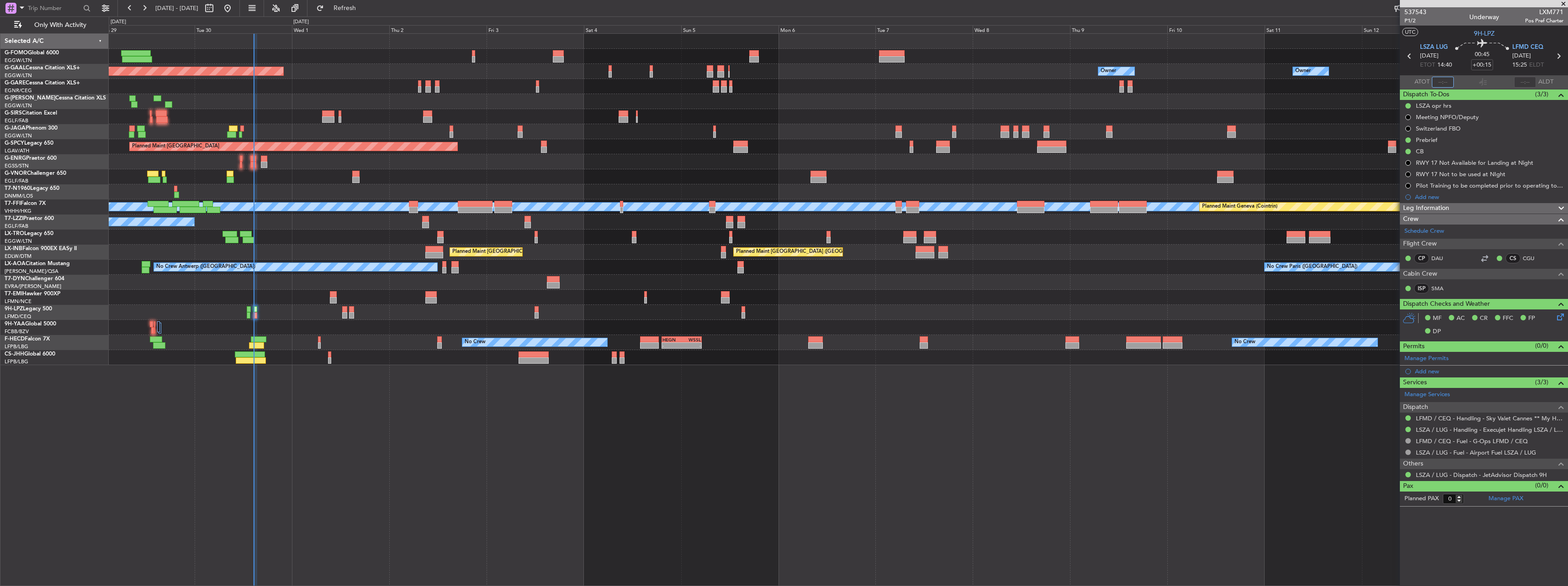
click at [1434, 80] on input "text" at bounding box center [1443, 82] width 22 height 11
type input "14:36"
click at [364, 9] on span "Refresh" at bounding box center [344, 8] width 39 height 7
click at [367, 14] on button "Refreshing..." at bounding box center [339, 8] width 54 height 15
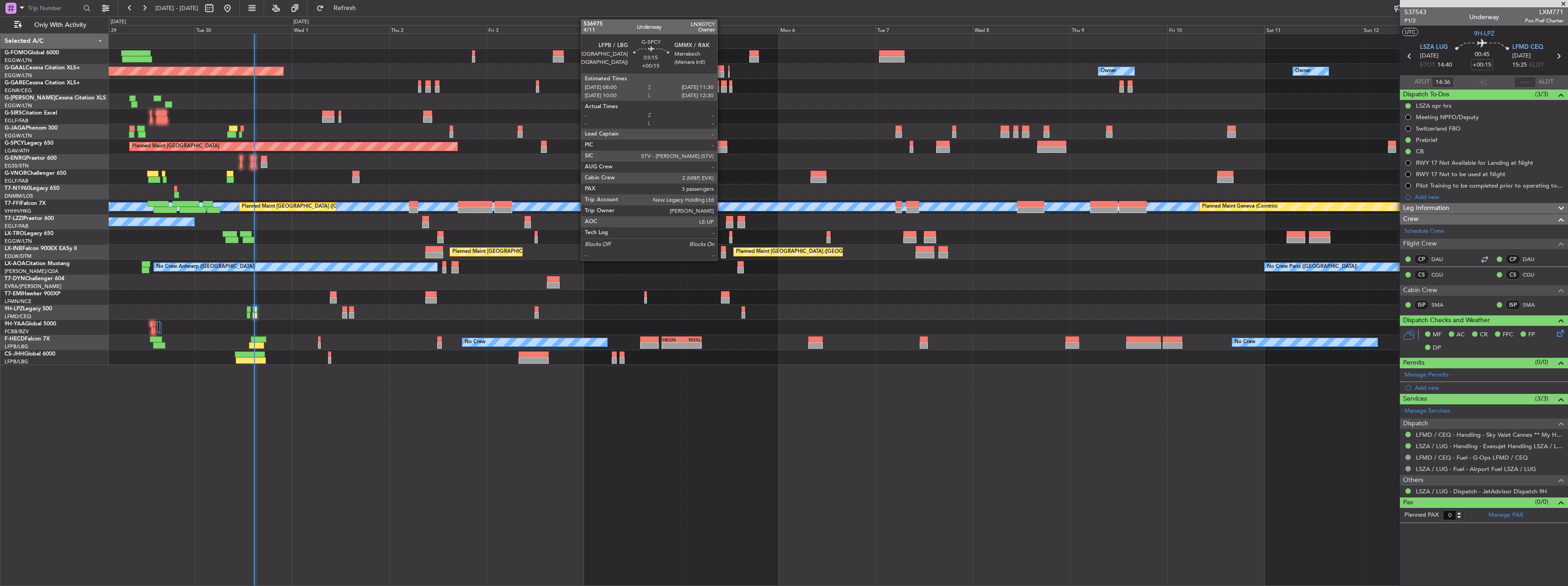
click at [722, 143] on div at bounding box center [721, 144] width 15 height 7
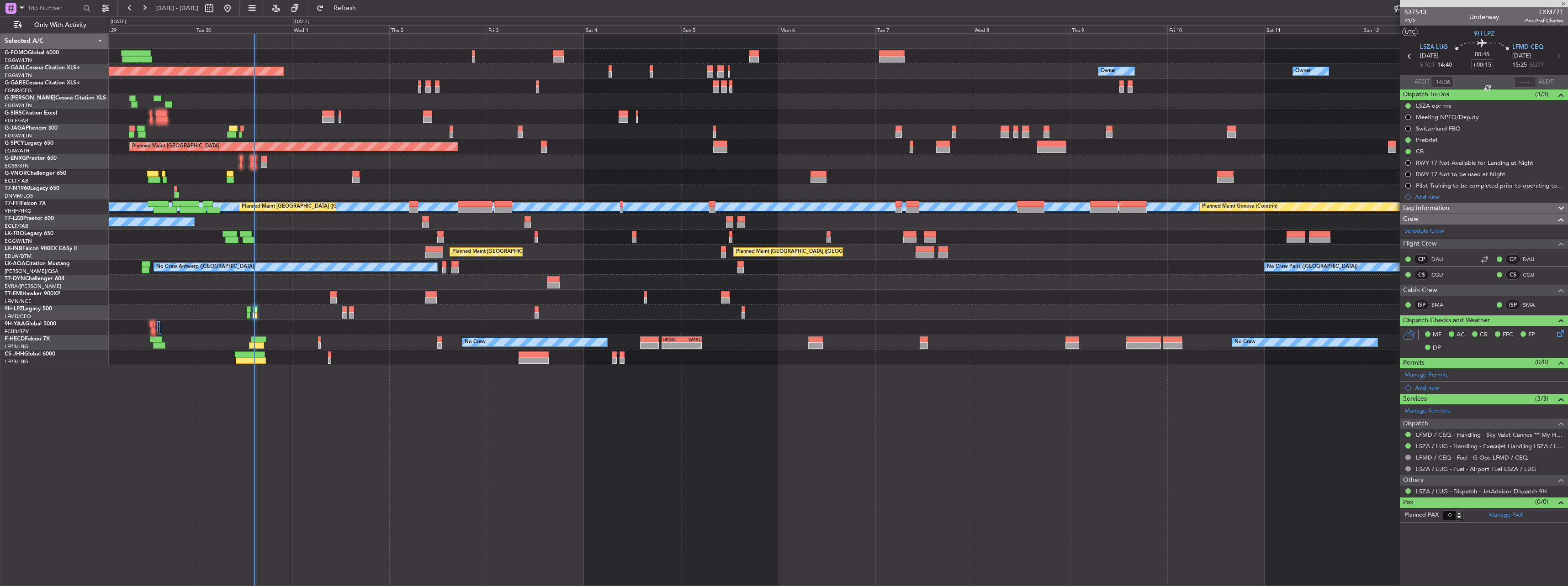
type input "3"
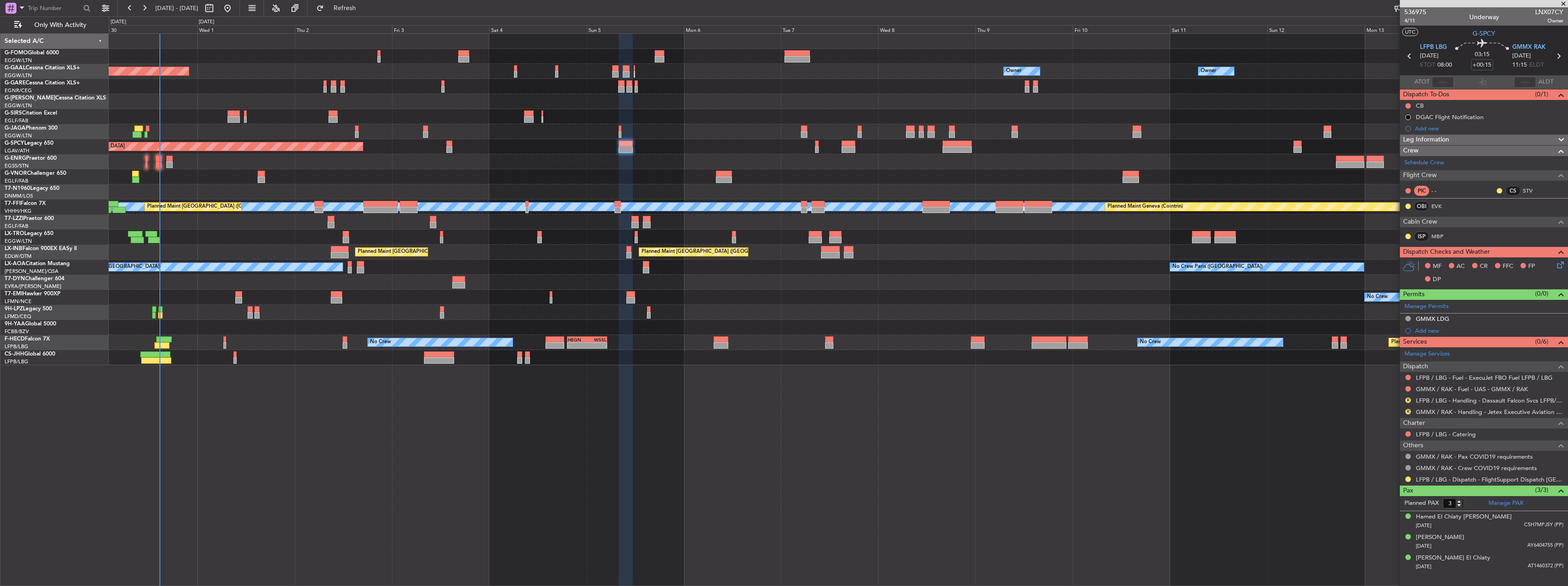
click at [714, 166] on div "Planned Maint Dusseldorf Owner Owner Owner Owner No Crew Owner A/C Unavailable …" at bounding box center [838, 200] width 1459 height 332
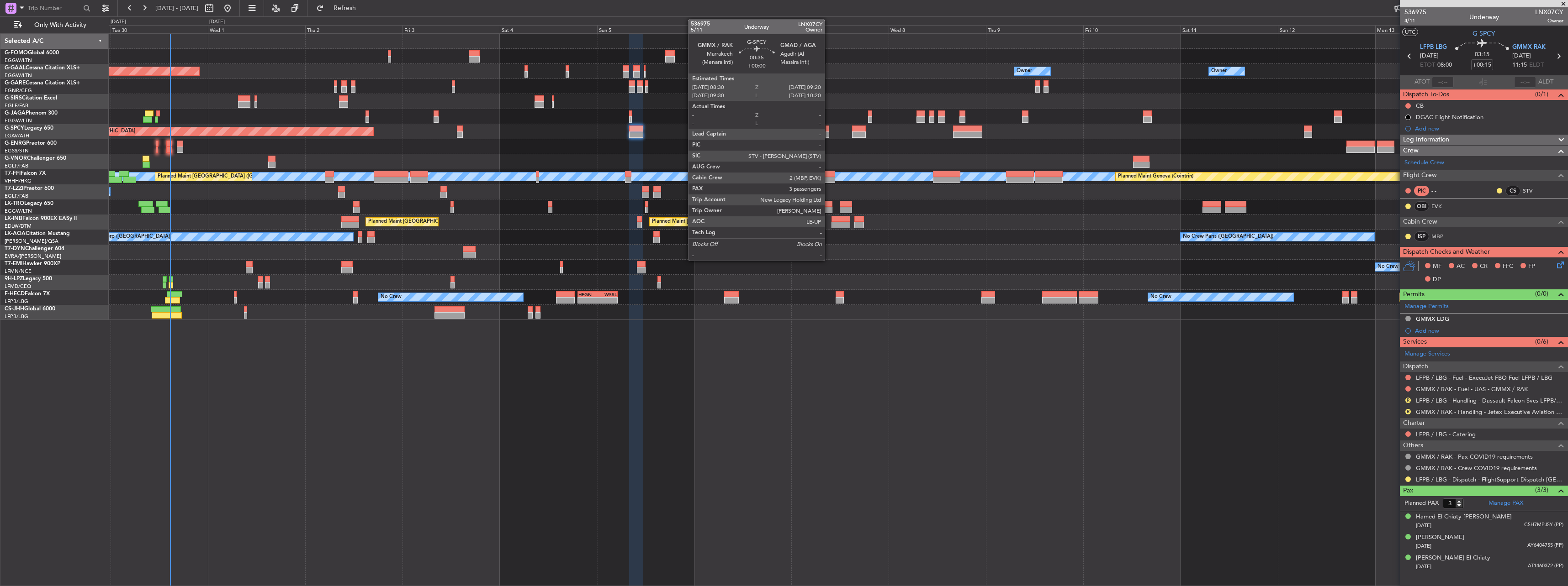
click at [829, 126] on div at bounding box center [827, 129] width 4 height 7
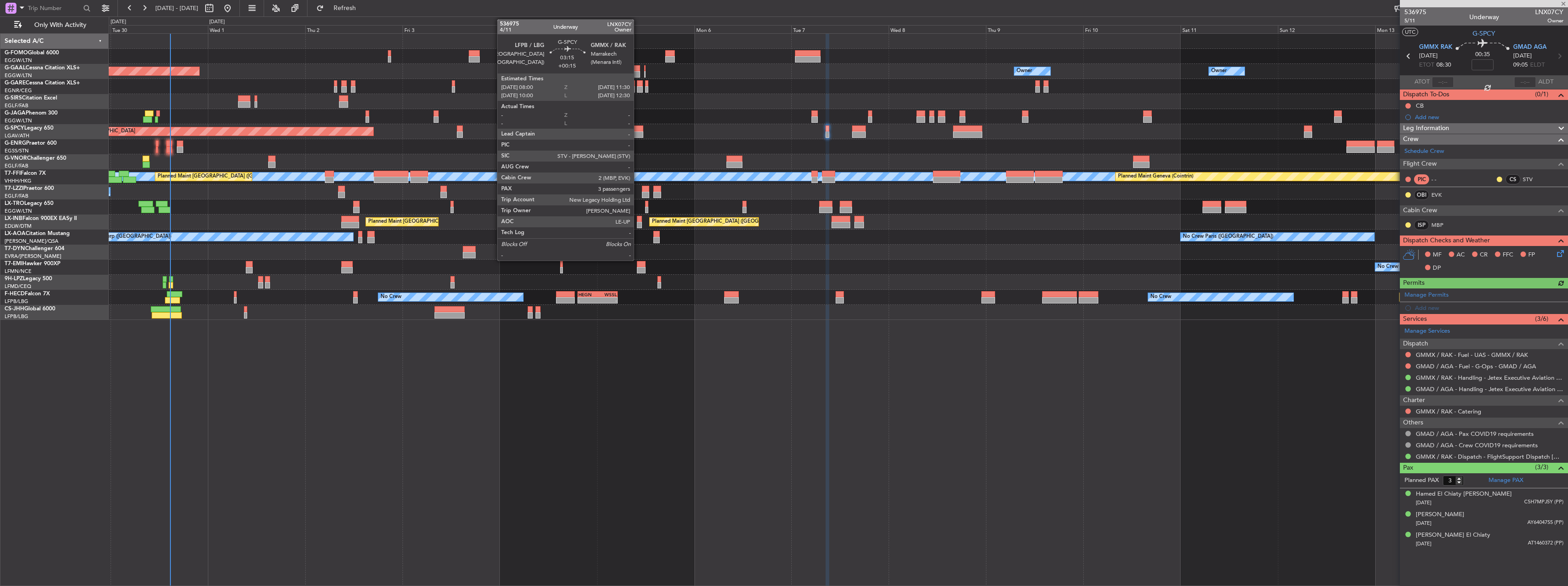
click at [638, 134] on div at bounding box center [637, 134] width 15 height 7
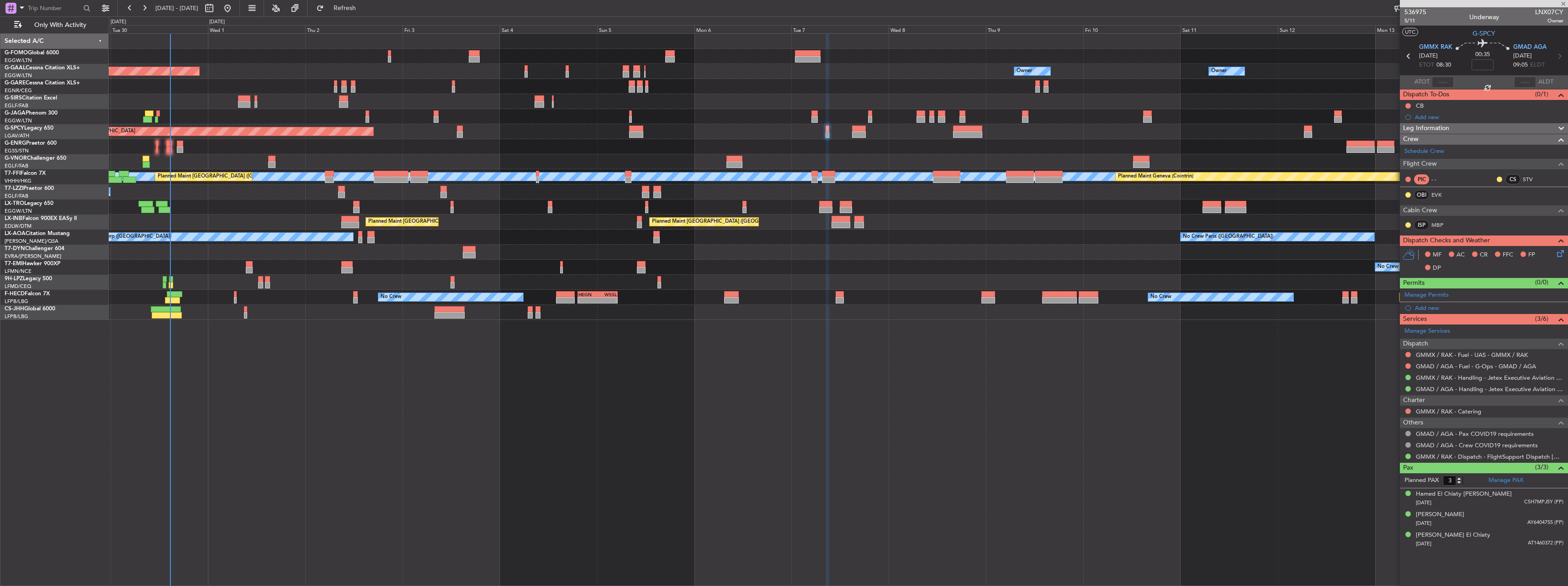
type input "+00:15"
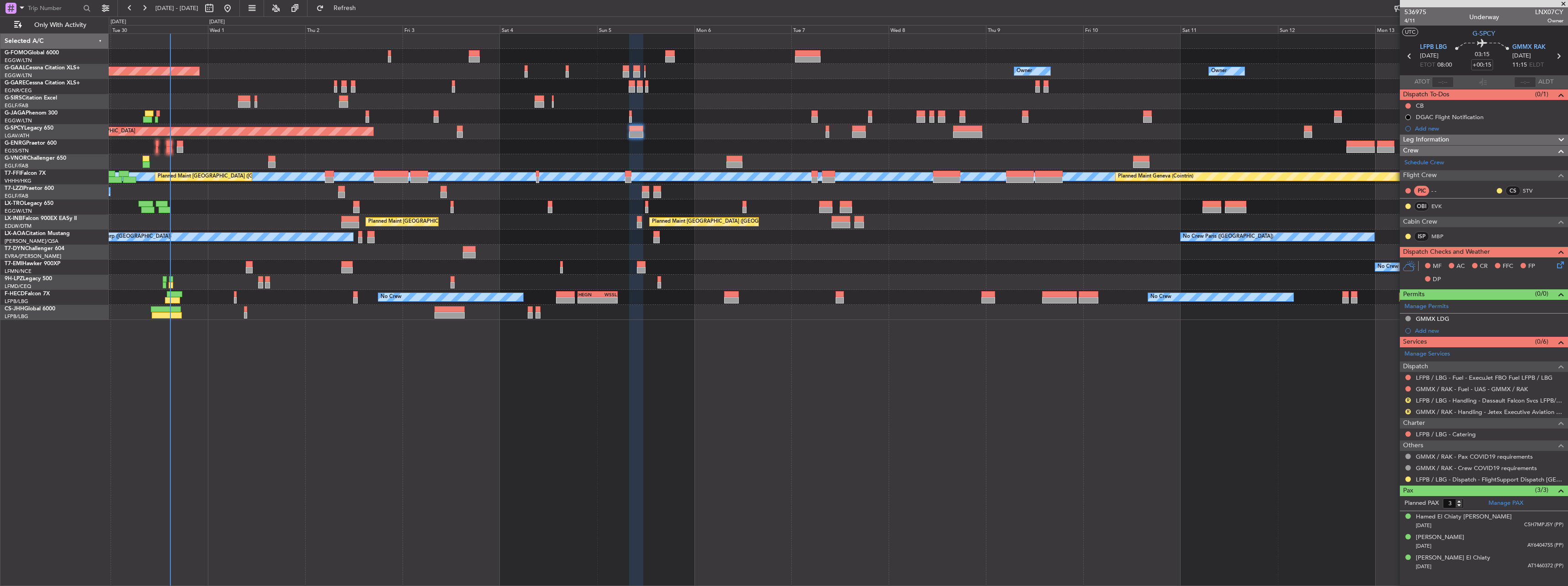
click at [1412, 479] on div "LFPB / LBG - Dispatch - FlightSupport Dispatch [GEOGRAPHIC_DATA]" at bounding box center [1484, 480] width 168 height 12
click at [1409, 479] on button at bounding box center [1408, 480] width 6 height 6
click at [1400, 469] on li "Confirmed" at bounding box center [1407, 465] width 105 height 14
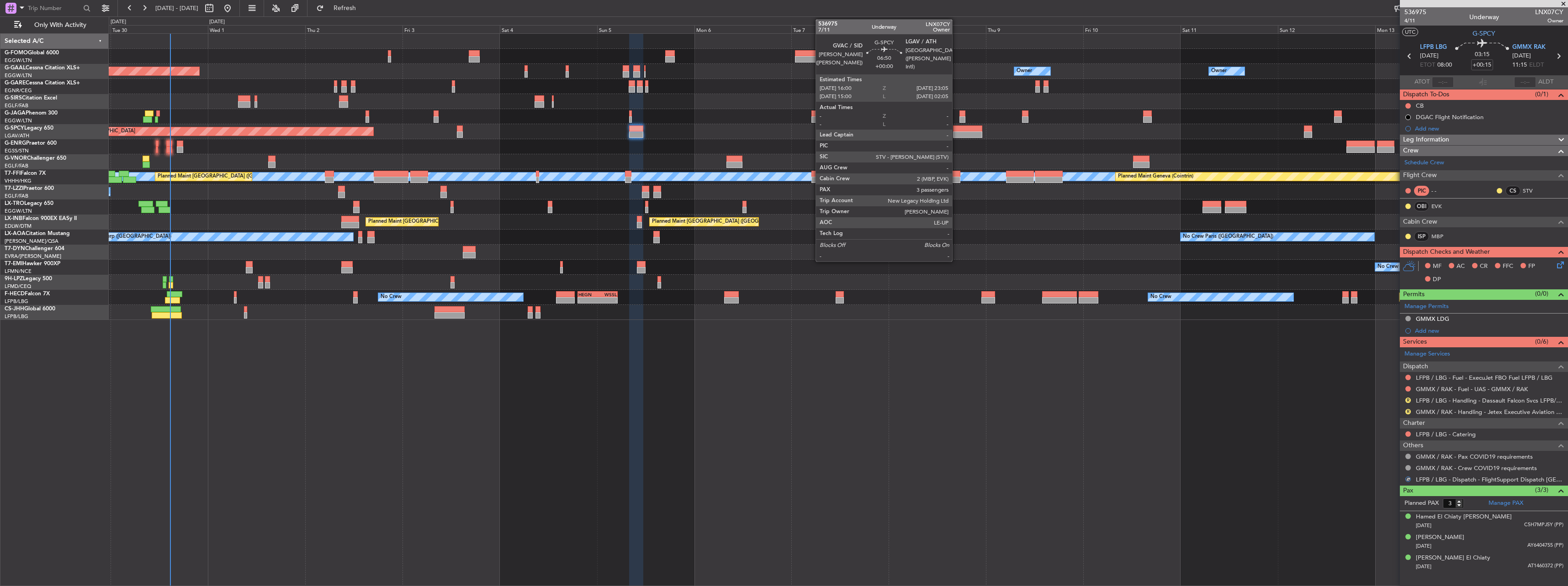
click at [957, 135] on div at bounding box center [968, 134] width 29 height 7
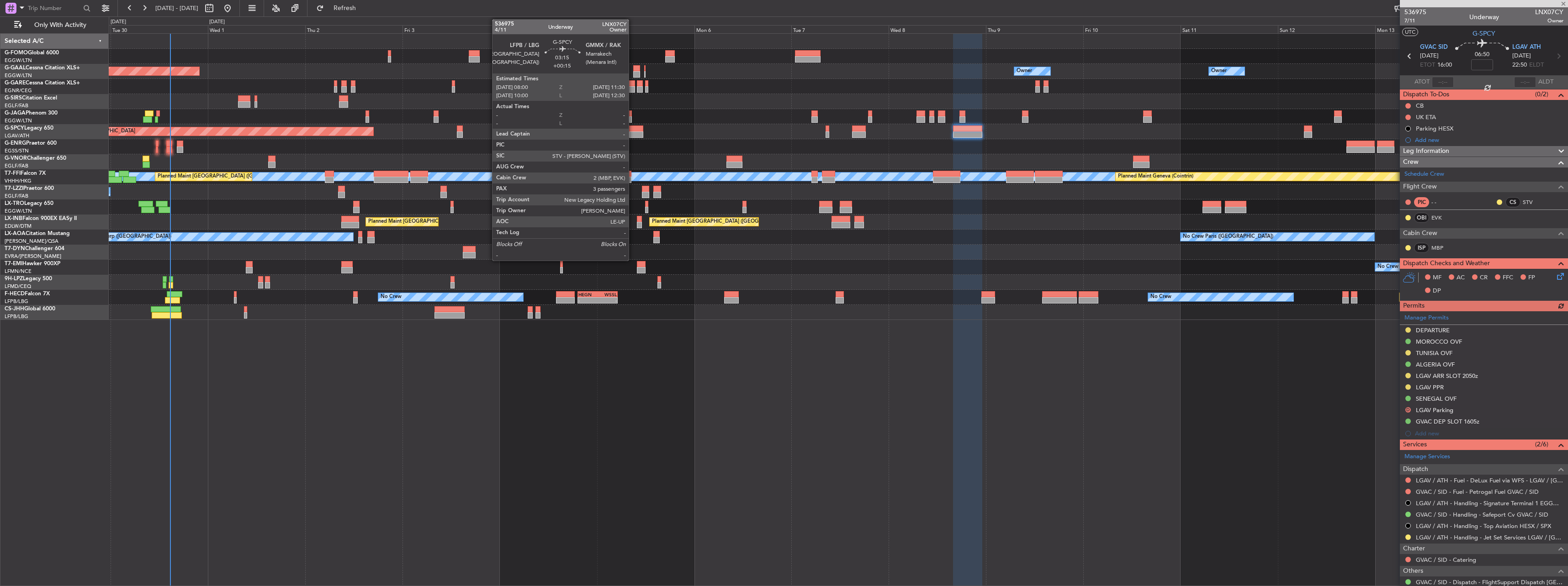
click at [633, 134] on div at bounding box center [637, 134] width 15 height 7
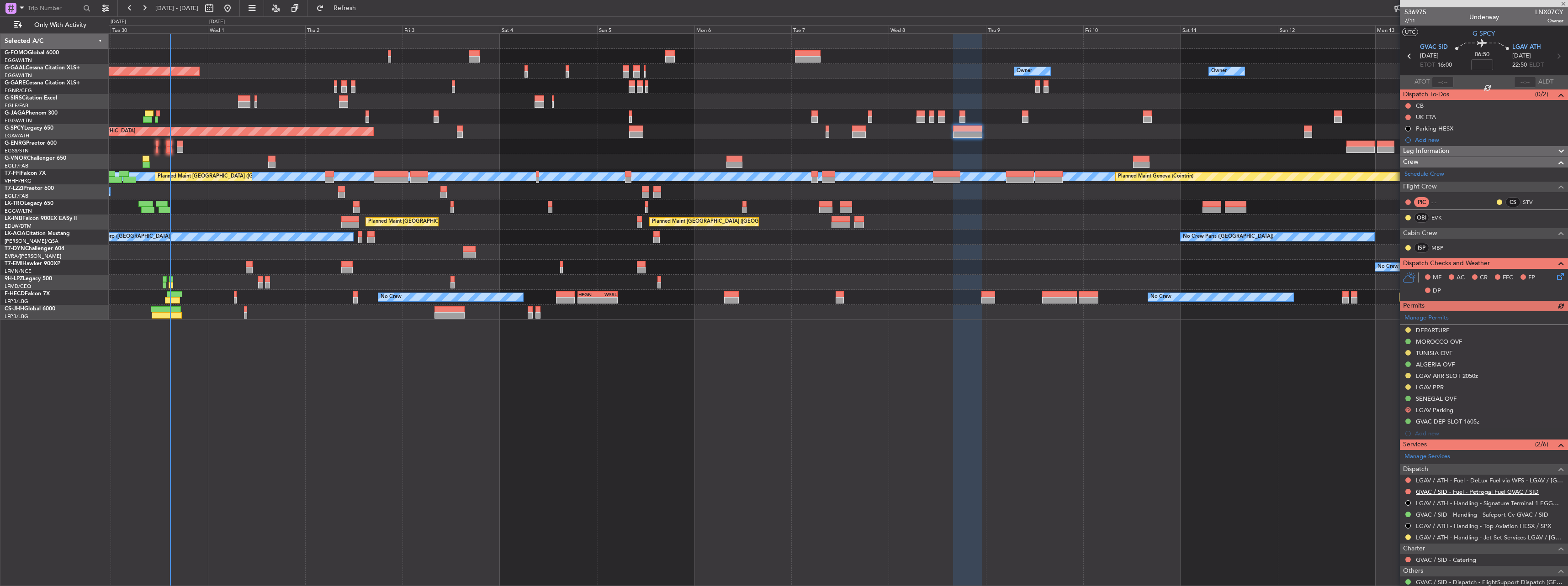
type input "+00:15"
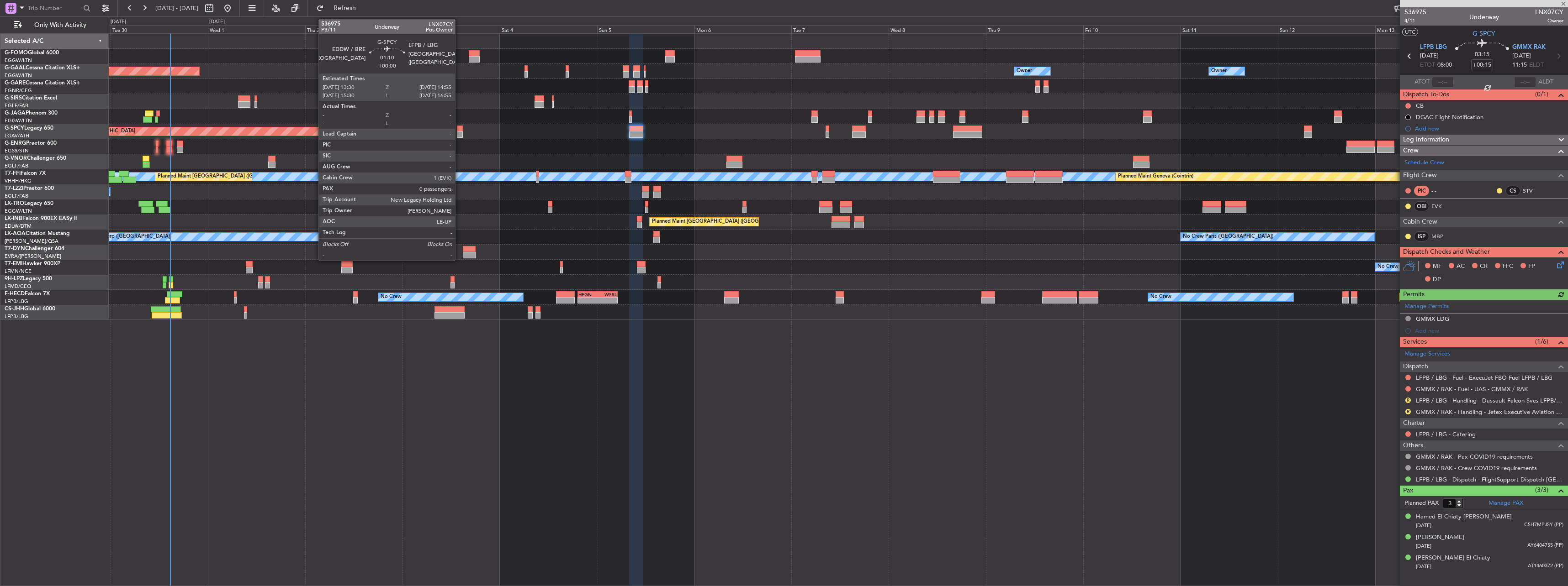
click at [459, 126] on div at bounding box center [460, 129] width 6 height 7
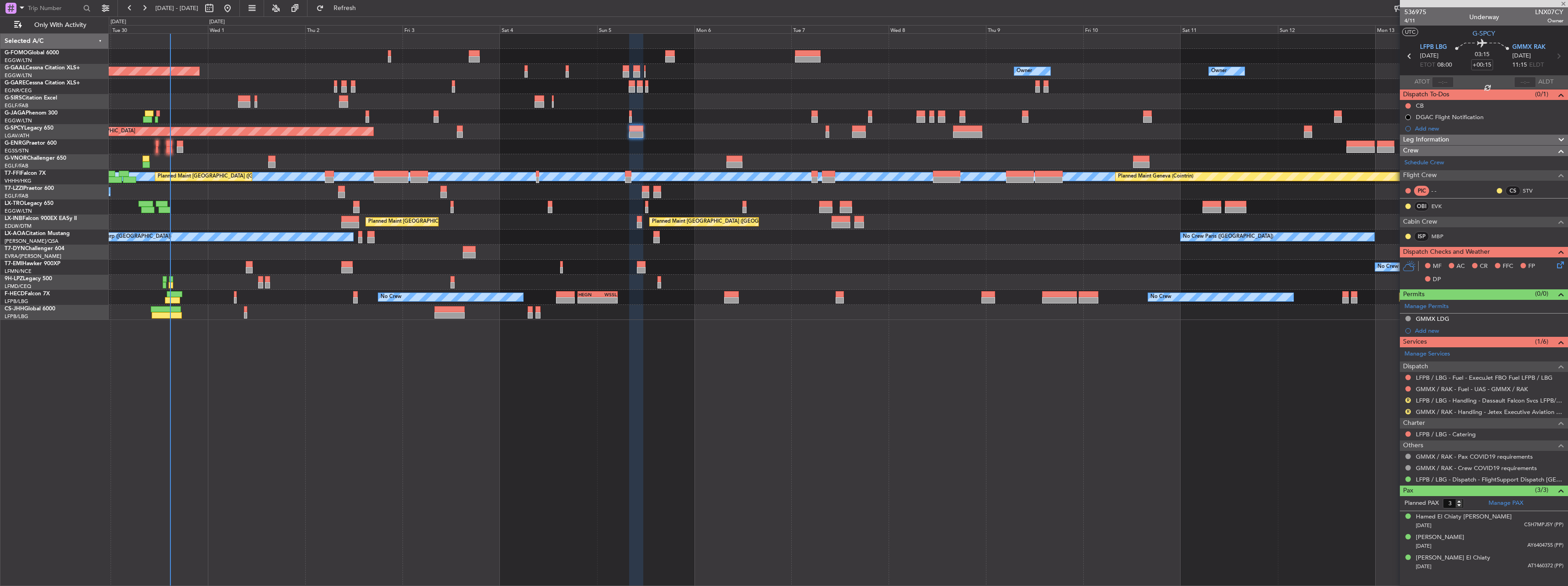
type input "0"
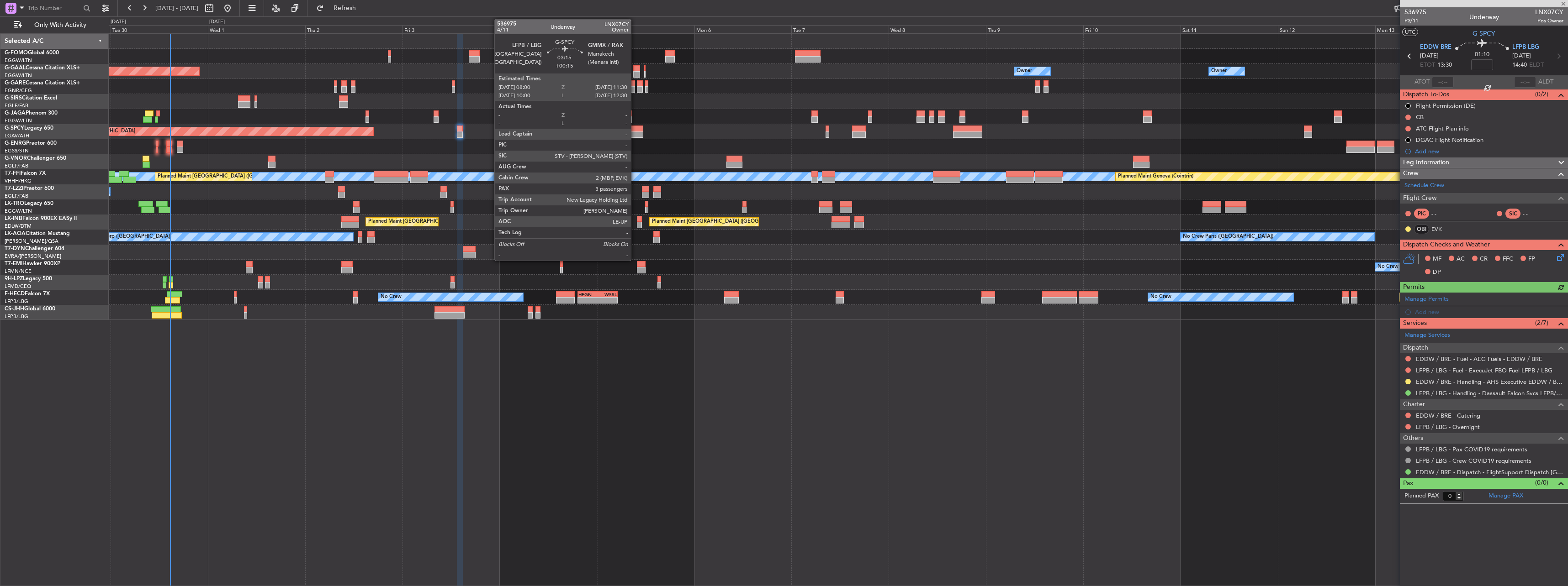
click at [635, 129] on div at bounding box center [637, 129] width 15 height 7
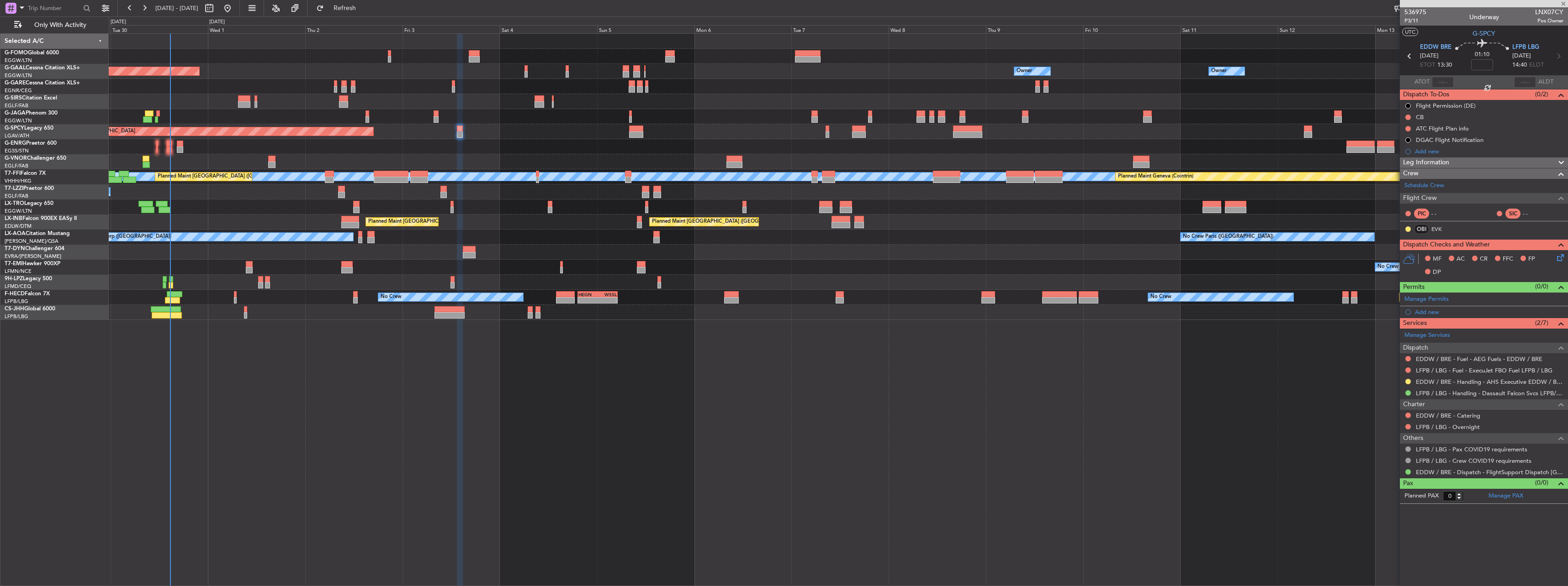
type input "+00:15"
type input "3"
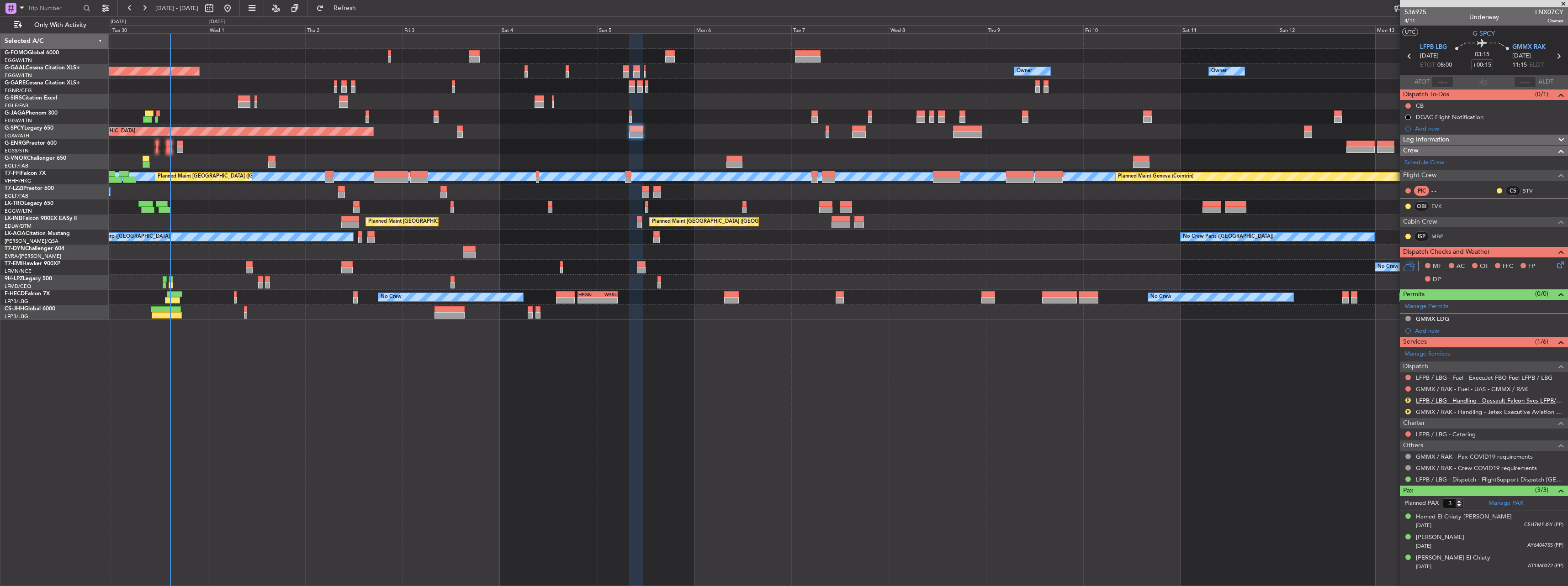
click at [1497, 403] on link "LFPB / LBG - Handling - Dassault Falcon Svcs LFPB/LBG" at bounding box center [1490, 400] width 147 height 8
click at [1439, 414] on link "GMMX / RAK - Handling - Jetex Executive Aviation GMMX / RAK" at bounding box center [1490, 412] width 147 height 8
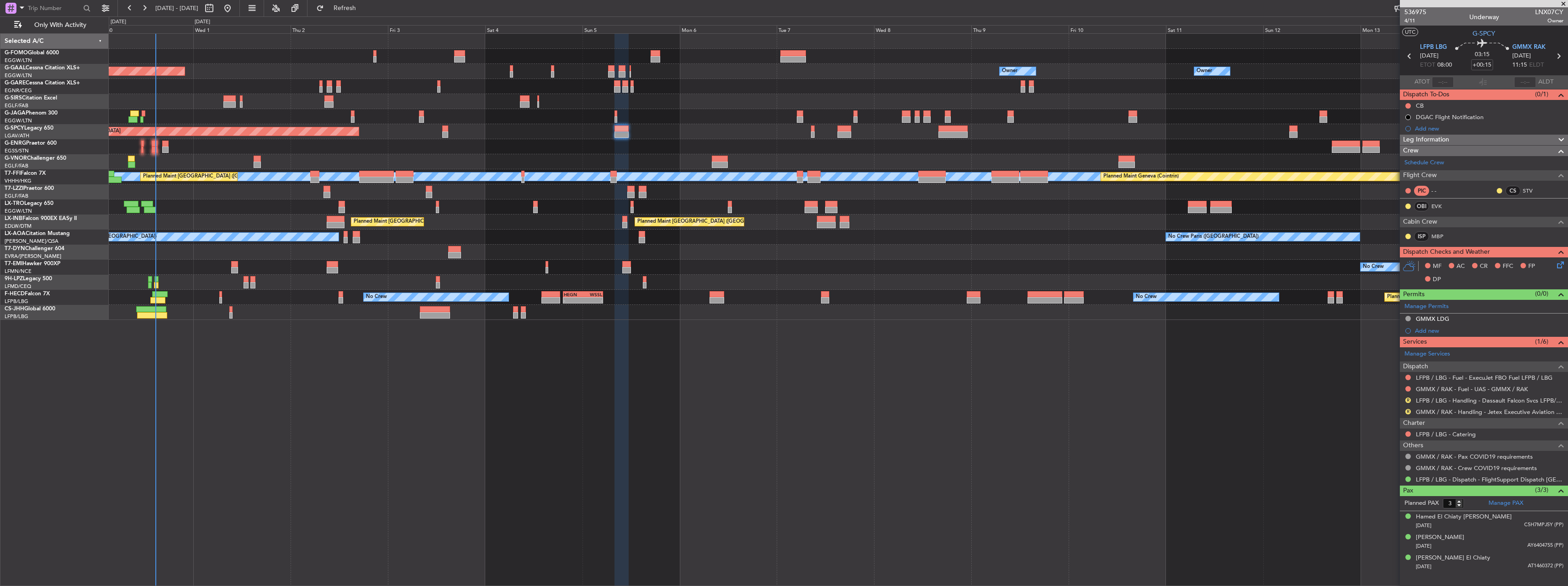
click at [850, 451] on div "Planned Maint Dusseldorf Owner Owner Owner Owner No Crew Owner Planned Maint Lo…" at bounding box center [838, 310] width 1459 height 553
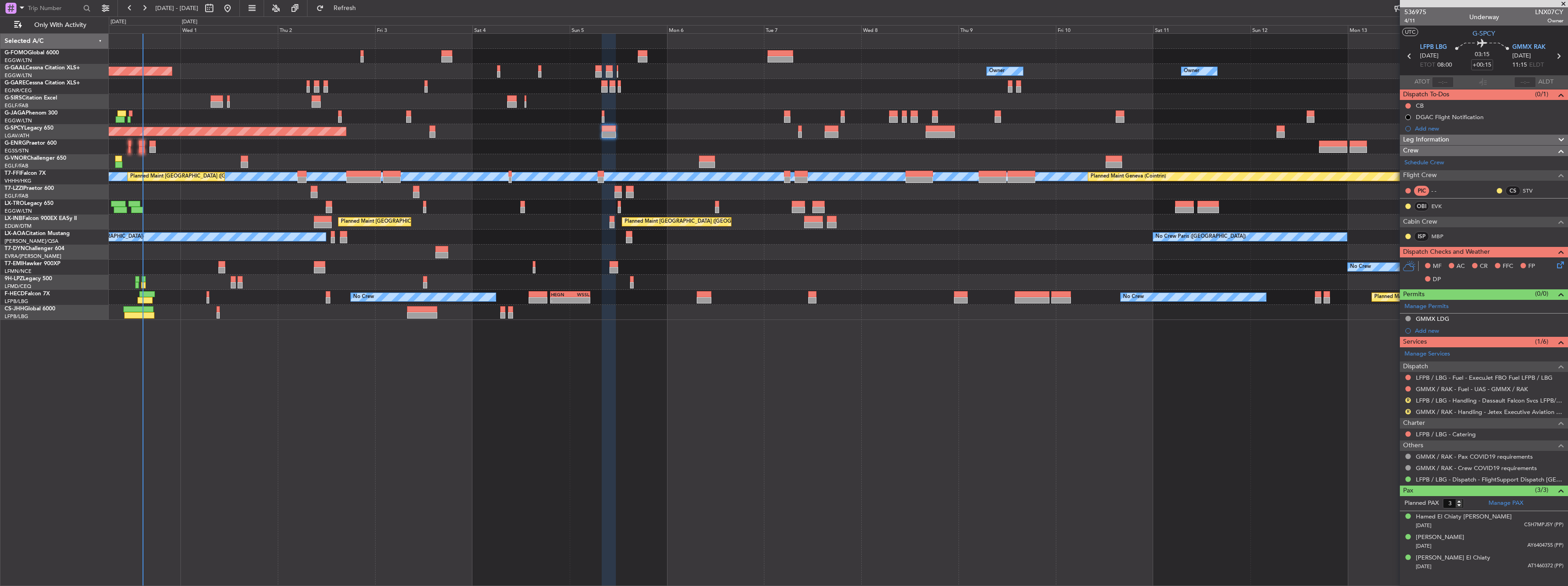
click at [837, 449] on div "Planned Maint Dusseldorf Owner Owner Owner Owner No Crew Owner Planned Maint Lo…" at bounding box center [838, 310] width 1459 height 553
click at [1407, 399] on button "R" at bounding box center [1408, 401] width 6 height 6
click at [1391, 510] on span "Confirmed" at bounding box center [1382, 509] width 28 height 9
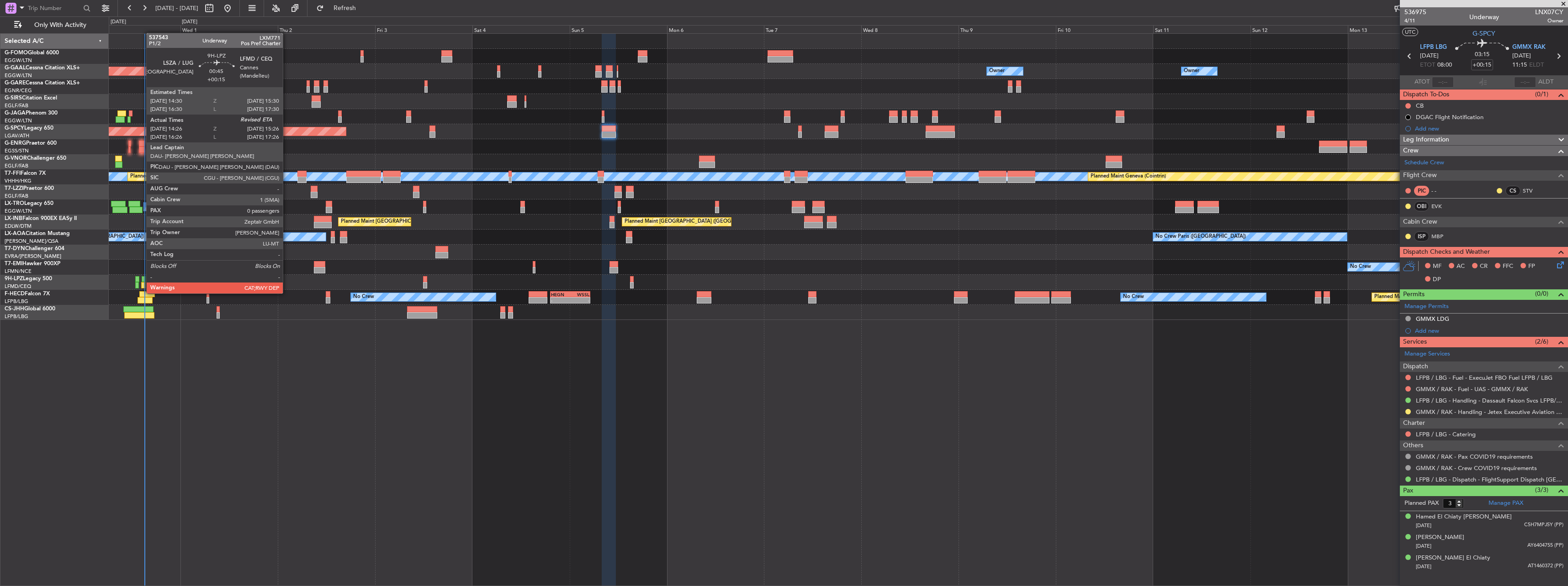
click at [142, 285] on div at bounding box center [143, 285] width 4 height 7
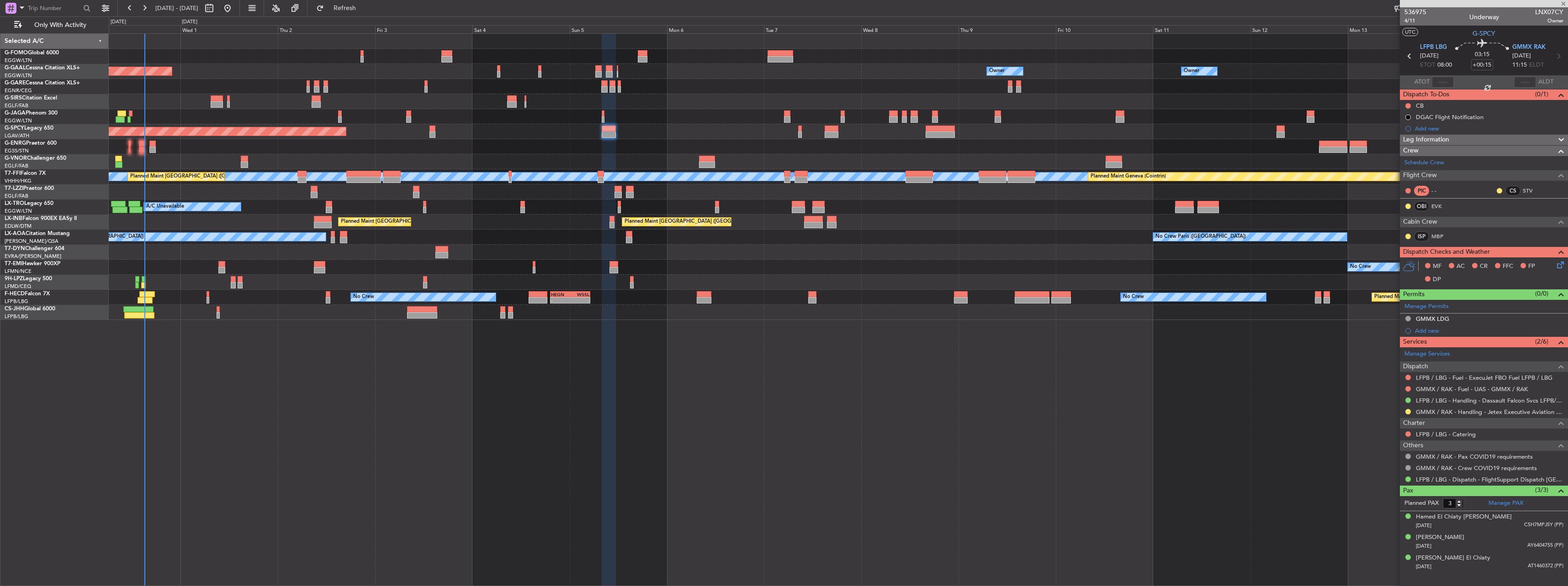
type input "14:36"
type input "0"
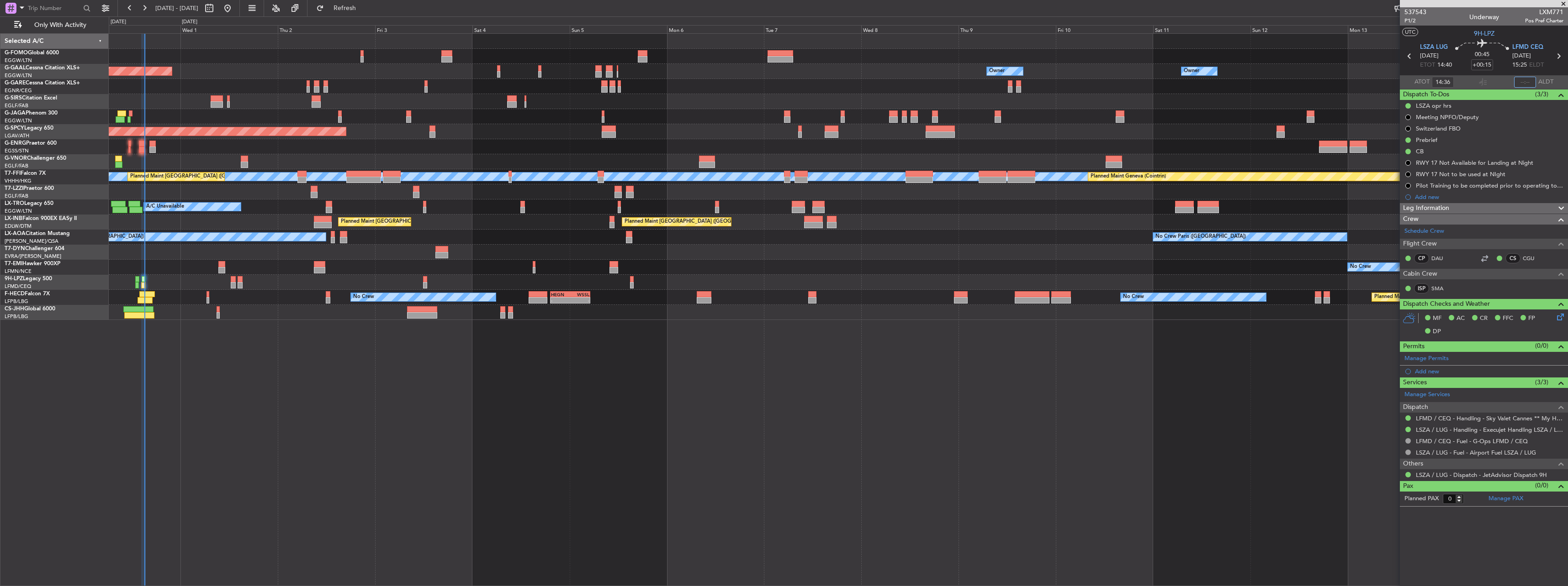
click at [1524, 81] on input "text" at bounding box center [1525, 82] width 22 height 11
type input "15:09"
